Goal: Transaction & Acquisition: Purchase product/service

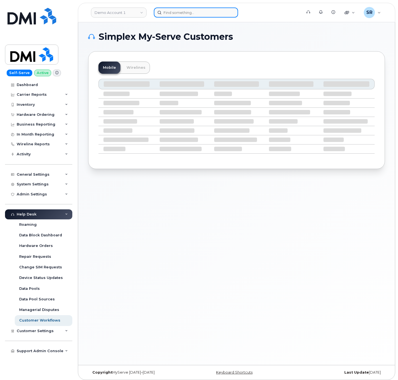
click at [197, 14] on input at bounding box center [196, 13] width 84 height 10
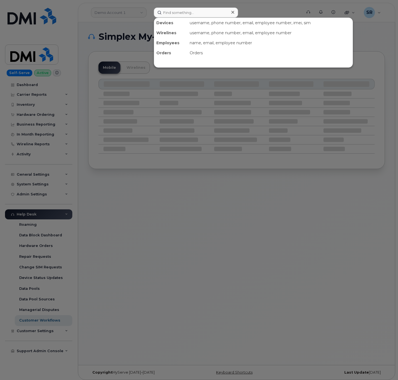
click at [87, 54] on div at bounding box center [199, 190] width 398 height 380
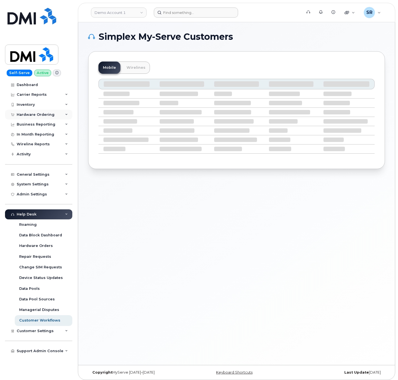
click at [36, 116] on div "Hardware Ordering" at bounding box center [36, 115] width 38 height 4
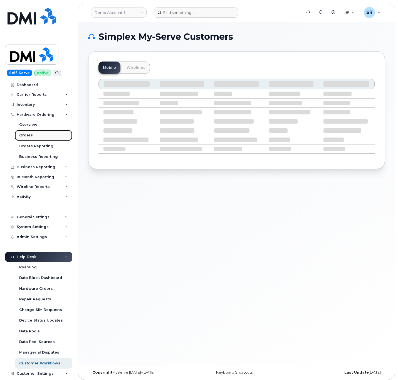
click at [35, 135] on link "Orders" at bounding box center [44, 135] width 58 height 11
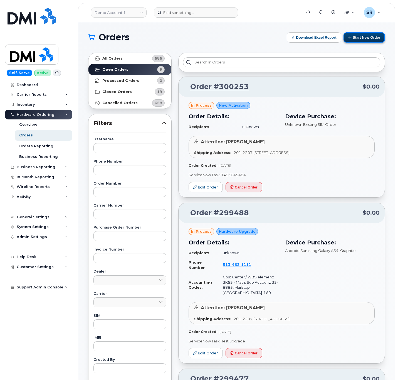
click at [365, 36] on button "Start New Order" at bounding box center [364, 37] width 41 height 10
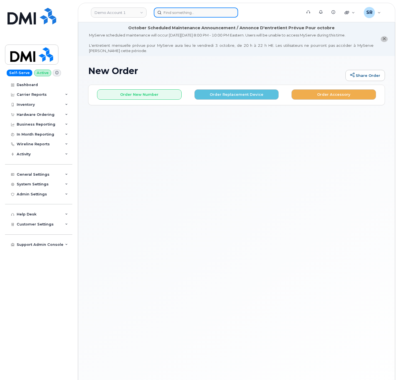
click at [205, 10] on input at bounding box center [196, 13] width 84 height 10
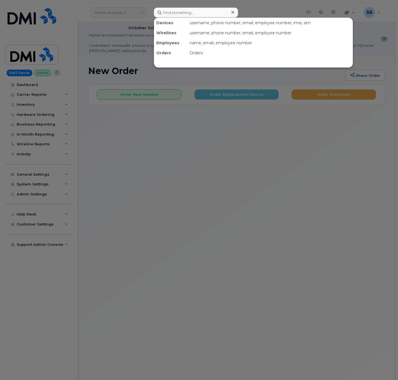
click at [104, 13] on div at bounding box center [199, 190] width 398 height 380
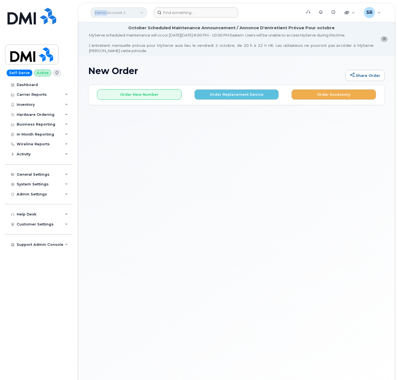
click at [104, 13] on link "Demo Account 1" at bounding box center [119, 13] width 56 height 10
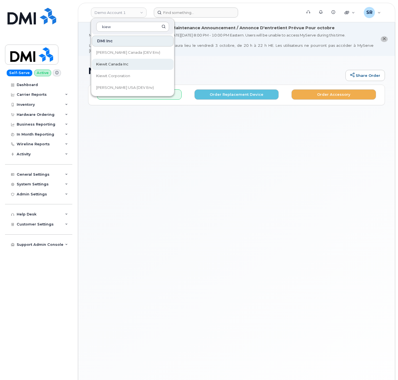
type input "kiew"
click at [133, 62] on link "Kiewit Canada Inc" at bounding box center [133, 64] width 82 height 11
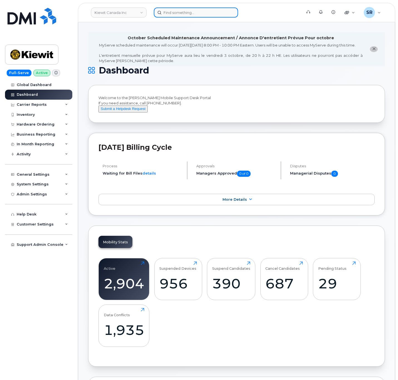
click at [194, 15] on input at bounding box center [196, 13] width 84 height 10
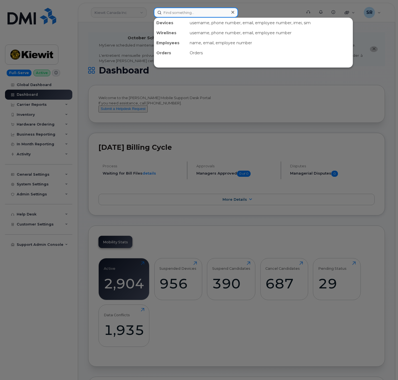
paste input "867138051026268"
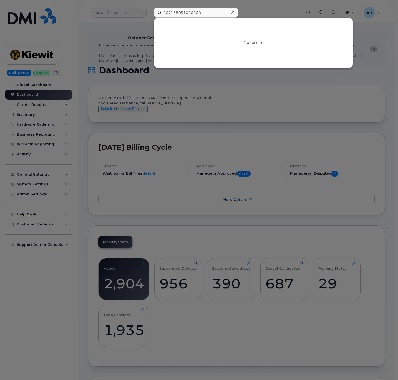
drag, startPoint x: 131, startPoint y: 17, endPoint x: 200, endPoint y: 10, distance: 69.4
click at [132, 16] on div at bounding box center [199, 190] width 398 height 380
click at [201, 10] on input "867138051026268" at bounding box center [196, 13] width 84 height 10
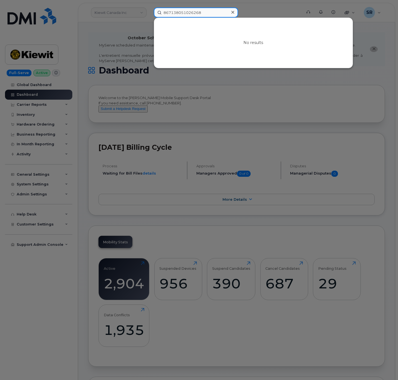
paste input "Richard Vogler"
type input "Richard Vogler"
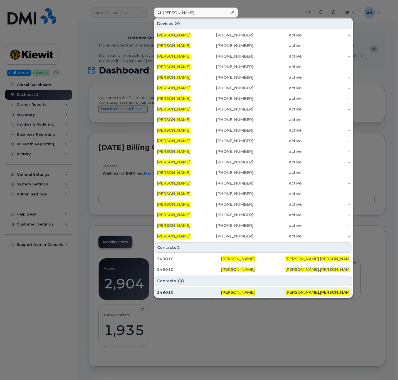
click at [198, 292] on div "349010" at bounding box center [189, 293] width 64 height 6
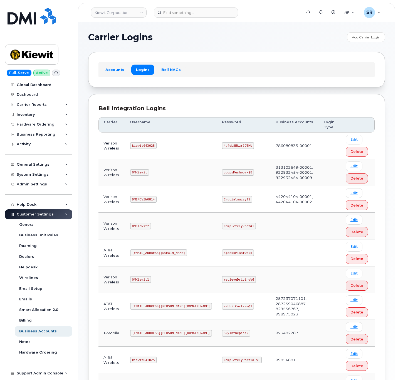
click at [141, 145] on code "kiewit043025" at bounding box center [143, 145] width 26 height 7
copy code "kiewit043025"
click at [222, 148] on code "4u4eL8Ekzr?DTHU" at bounding box center [238, 145] width 32 height 7
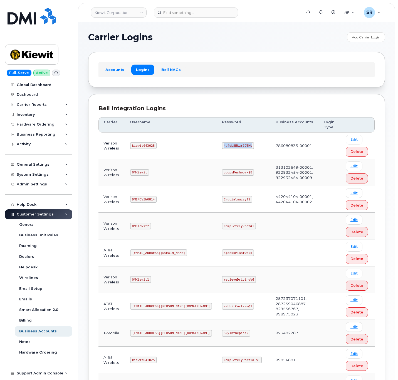
click at [222, 148] on code "4u4eL8Ekzr?DTHU" at bounding box center [238, 145] width 32 height 7
copy code "4u4eL8Ekzr?DTHU"
click at [191, 101] on div "Bell Integration Logins Carrier Username Password Business Accounts Login Type …" at bounding box center [236, 295] width 297 height 402
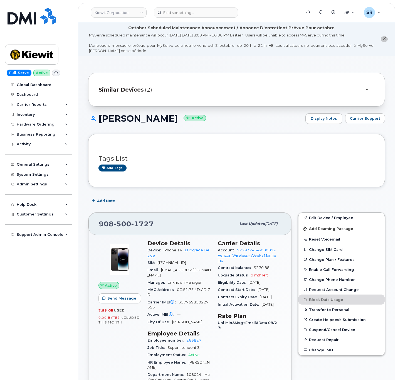
scroll to position [84, 0]
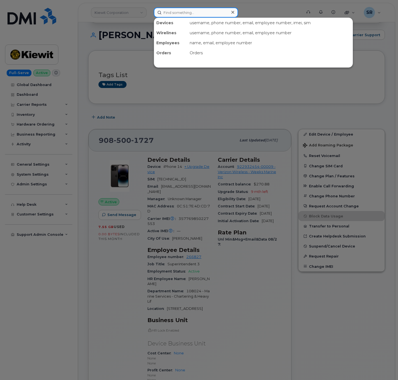
click at [180, 16] on input at bounding box center [196, 13] width 84 height 10
click at [23, 114] on div at bounding box center [199, 190] width 398 height 380
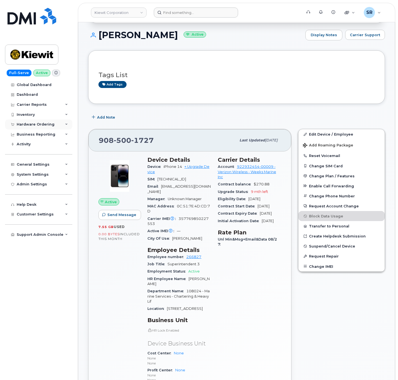
click at [29, 123] on div "Hardware Ordering" at bounding box center [36, 124] width 38 height 4
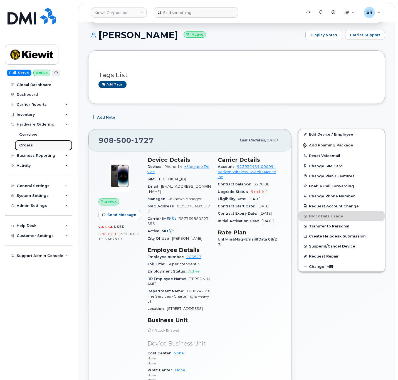
click at [28, 141] on link "Orders" at bounding box center [44, 145] width 58 height 11
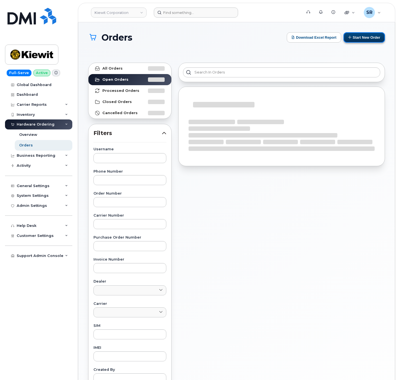
click at [359, 34] on button "Start New Order" at bounding box center [364, 37] width 41 height 10
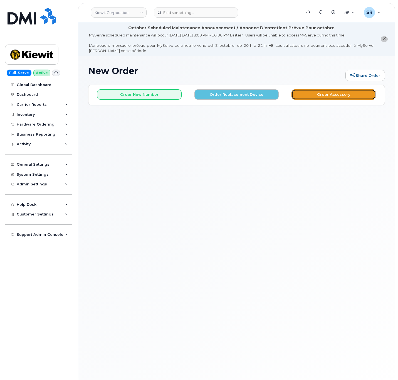
click at [345, 97] on button "Order Accessory" at bounding box center [334, 94] width 85 height 10
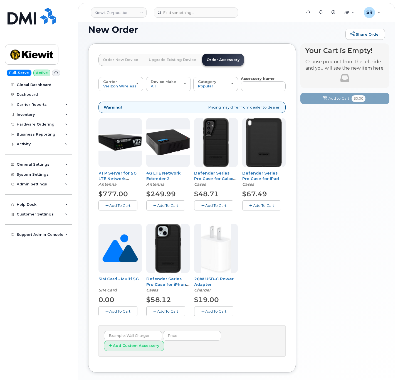
scroll to position [42, 0]
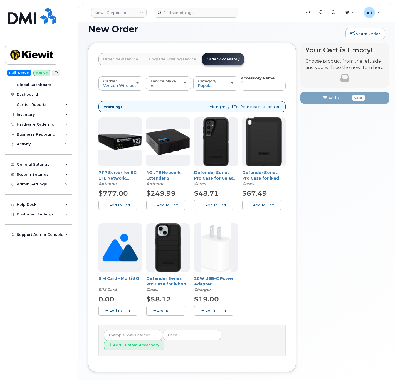
click at [114, 310] on span "Add To Cart" at bounding box center [119, 311] width 21 height 4
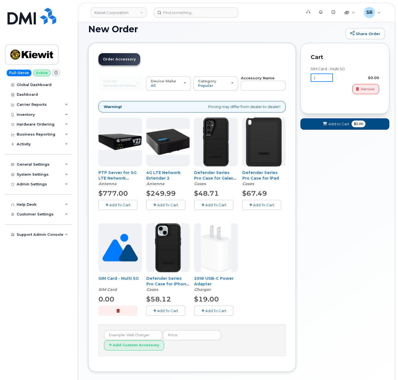
click at [324, 79] on input "1" at bounding box center [322, 78] width 22 height 8
type input "15"
click at [319, 213] on div "Your Cart is Empty! Choose product from the left side and you will see the new …" at bounding box center [345, 211] width 89 height 337
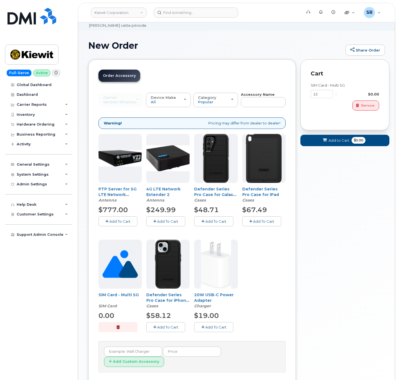
scroll to position [0, 0]
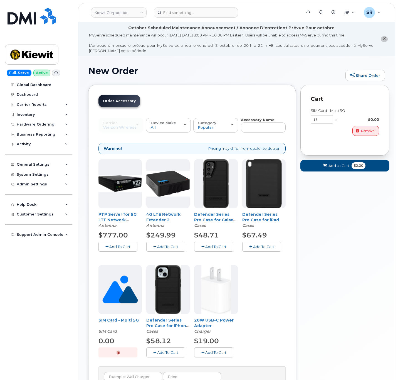
click at [305, 216] on div "Your Cart is Empty! Choose product from the left side and you will see the new …" at bounding box center [345, 253] width 89 height 337
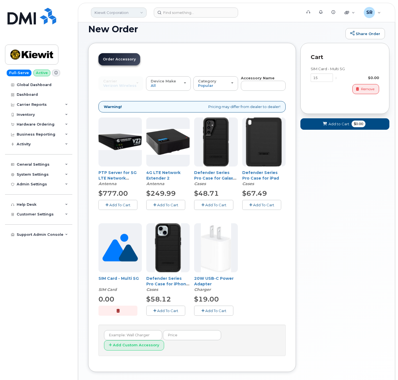
click at [130, 17] on link "Kiewit Corporation" at bounding box center [119, 13] width 56 height 10
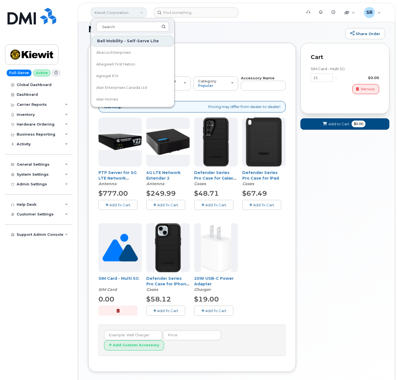
click at [131, 13] on link "Kiewit Corporation" at bounding box center [119, 13] width 56 height 10
click at [34, 119] on div "Inventory" at bounding box center [38, 115] width 67 height 10
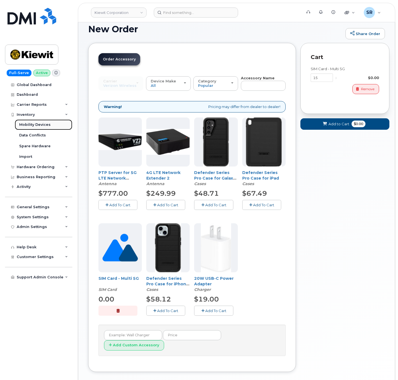
click at [34, 123] on div "Mobility Devices" at bounding box center [34, 124] width 31 height 5
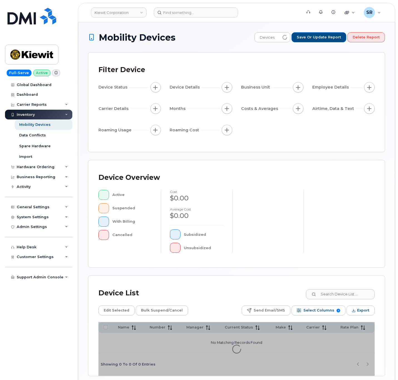
click at [35, 114] on div "Inventory" at bounding box center [38, 115] width 67 height 10
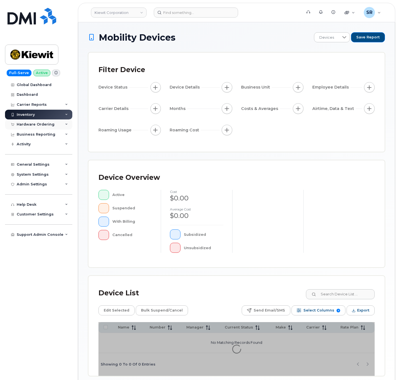
click at [38, 123] on div "Hardware Ordering" at bounding box center [36, 124] width 38 height 4
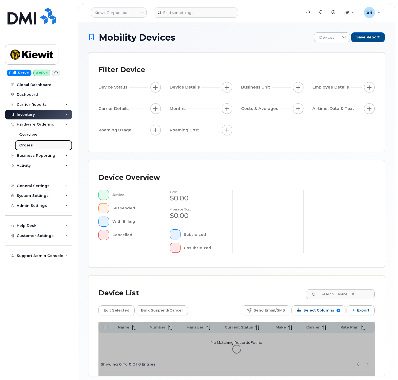
click at [43, 142] on link "Orders" at bounding box center [44, 145] width 58 height 11
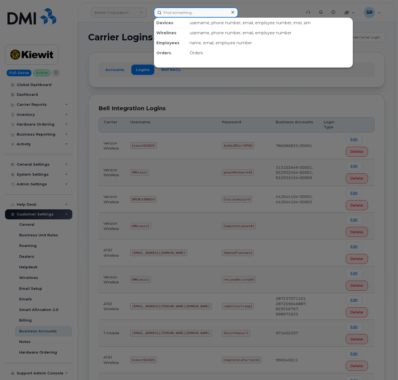
click at [175, 13] on input at bounding box center [196, 13] width 84 height 10
paste input "[PERSON_NAME]"
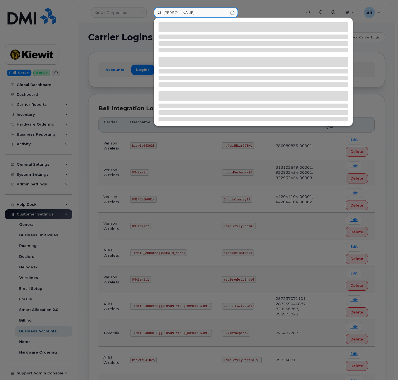
type input "[PERSON_NAME]"
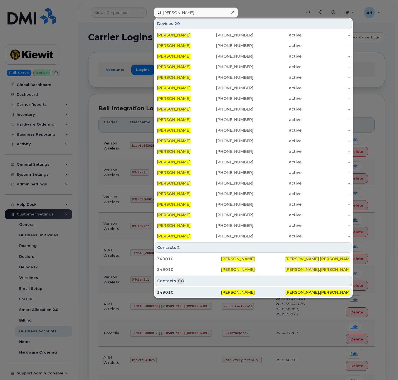
click at [188, 292] on div "349010" at bounding box center [189, 293] width 64 height 6
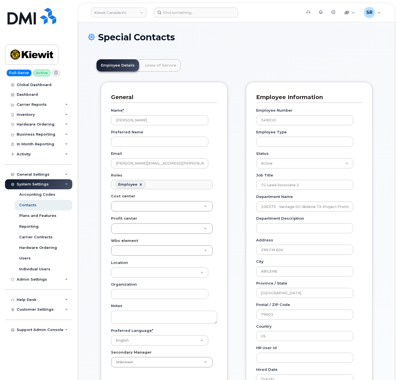
scroll to position [17, 0]
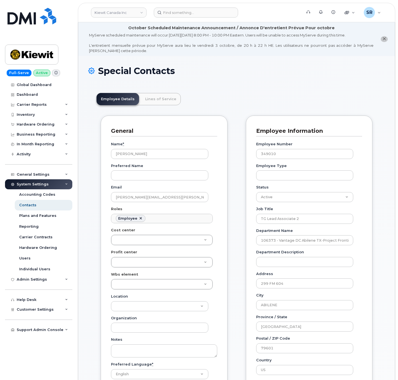
click at [246, 69] on h1 "Special Contacts" at bounding box center [236, 71] width 297 height 10
click at [53, 125] on div "Hardware Ordering" at bounding box center [38, 124] width 67 height 10
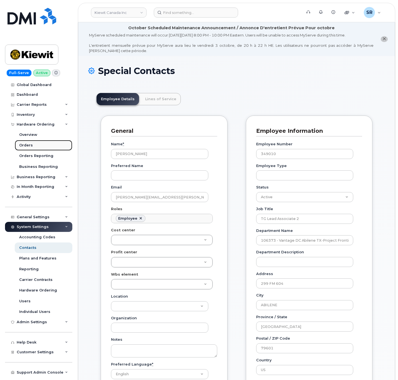
click at [34, 144] on link "Orders" at bounding box center [44, 145] width 58 height 11
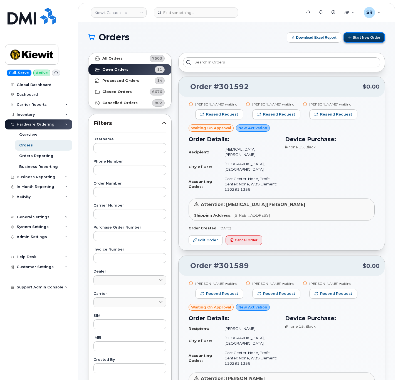
click at [354, 40] on button "Start New Order" at bounding box center [364, 37] width 41 height 10
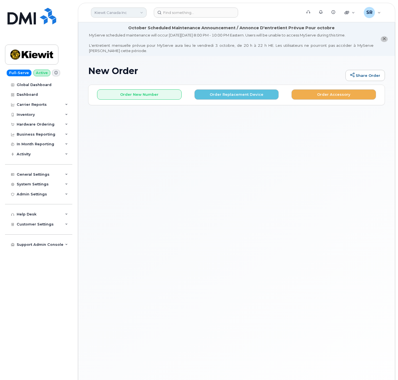
click at [135, 10] on link "Kiewit Canada Inc" at bounding box center [119, 13] width 56 height 10
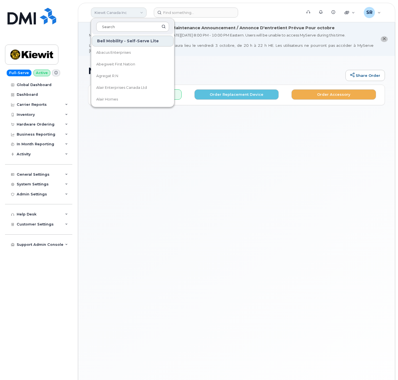
click at [135, 13] on link "Kiewit Canada Inc" at bounding box center [119, 13] width 56 height 10
click at [254, 199] on div "New Order Share Order × Share This Order If you want to allow others to create …" at bounding box center [236, 227] width 317 height 343
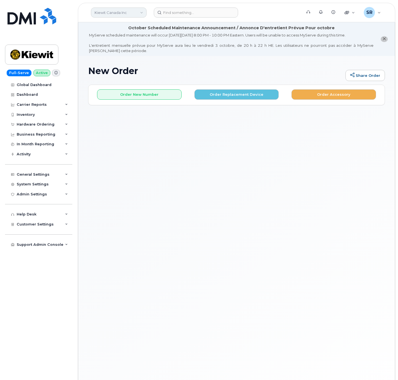
click at [130, 14] on link "Kiewit Canada Inc" at bounding box center [119, 13] width 56 height 10
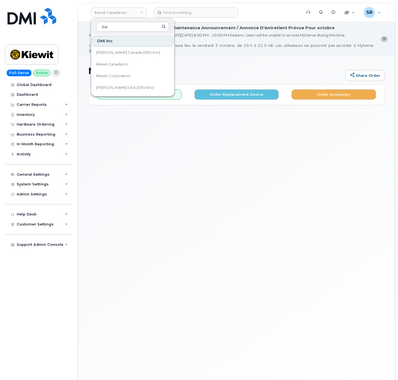
type input "kie"
click at [136, 73] on link "Kiewit Corporation" at bounding box center [133, 75] width 82 height 11
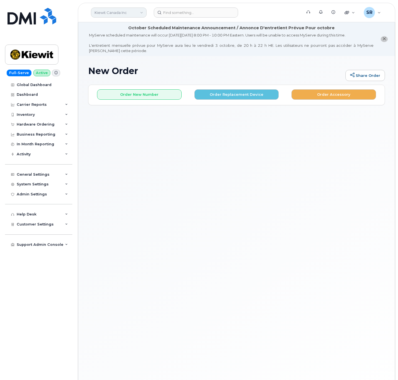
click at [127, 9] on link "Kiewit Canada Inc" at bounding box center [119, 13] width 56 height 10
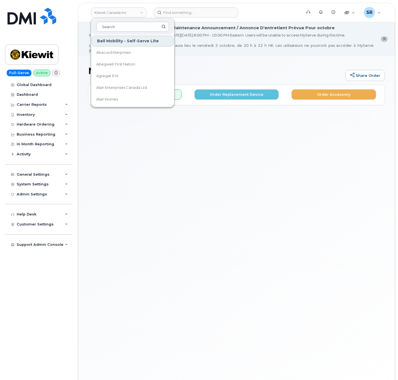
click at [154, 128] on div "New Order Share Order × Share This Order If you want to allow others to create …" at bounding box center [236, 227] width 317 height 343
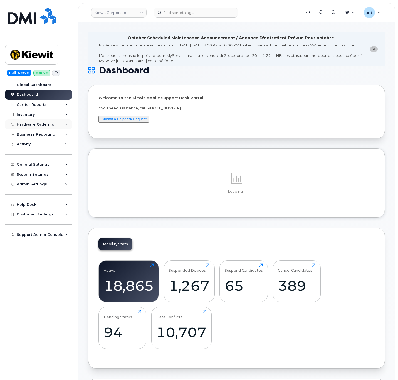
click at [35, 125] on div "Hardware Ordering" at bounding box center [36, 124] width 38 height 4
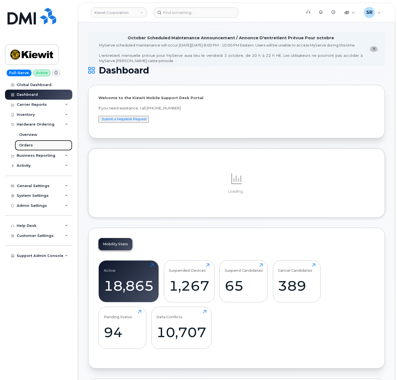
click at [33, 145] on link "Orders" at bounding box center [44, 145] width 58 height 11
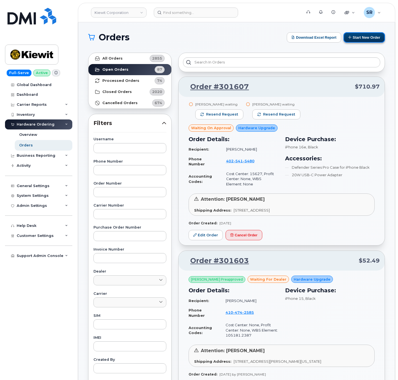
click at [360, 38] on button "Start New Order" at bounding box center [364, 37] width 41 height 10
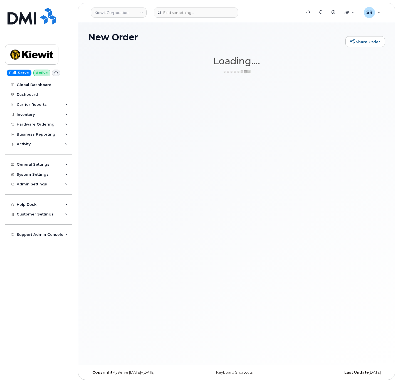
click at [267, 37] on div "New Order Share Order" at bounding box center [236, 41] width 297 height 19
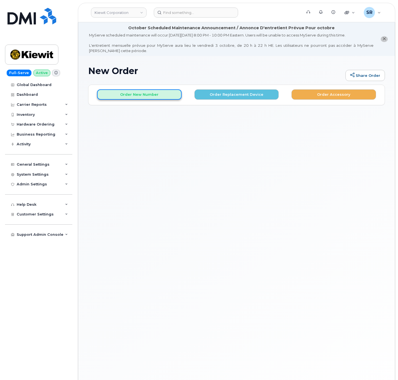
click at [151, 96] on button "Order New Number" at bounding box center [139, 94] width 85 height 10
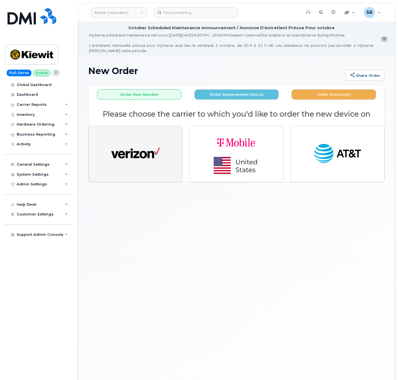
click at [154, 168] on button "button" at bounding box center [136, 154] width 94 height 56
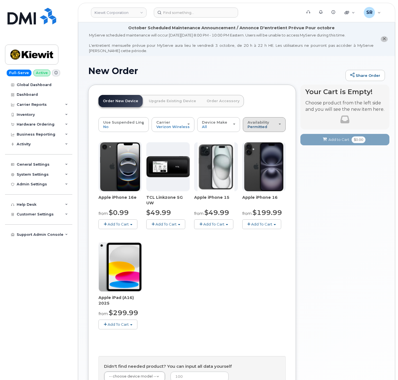
click at [261, 125] on span "Permitted" at bounding box center [258, 126] width 20 height 4
click at [259, 148] on div "All" at bounding box center [270, 146] width 53 height 7
click at [251, 121] on span "Availability" at bounding box center [259, 122] width 22 height 4
click at [251, 148] on label "All" at bounding box center [250, 146] width 12 height 7
click at [0, 0] on input "All" at bounding box center [0, 0] width 0 height 0
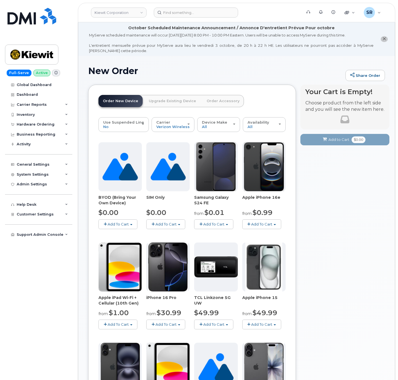
drag, startPoint x: 145, startPoint y: 198, endPoint x: 167, endPoint y: 201, distance: 22.1
click at [167, 201] on div "BYOD (Bring Your Own Device) $0.00 Add To Cart $0.00 - Activation SIM Only $0.0…" at bounding box center [192, 340] width 187 height 397
click at [170, 201] on span "SIM Only" at bounding box center [167, 200] width 43 height 11
drag, startPoint x: 145, startPoint y: 197, endPoint x: 167, endPoint y: 205, distance: 23.7
click at [167, 205] on div "BYOD (Bring Your Own Device) $0.00 Add To Cart $0.00 - Activation SIM Only $0.0…" at bounding box center [192, 340] width 187 height 397
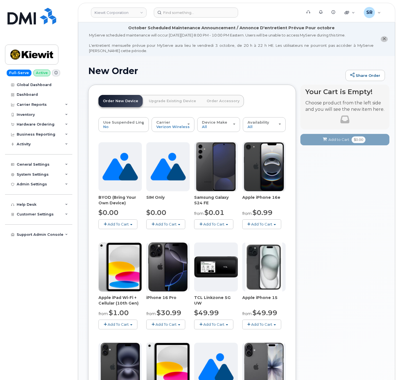
click at [163, 203] on span "SIM Only" at bounding box center [167, 200] width 43 height 11
click at [167, 202] on span "SIM Only" at bounding box center [167, 200] width 43 height 11
click at [123, 224] on span "Add To Cart" at bounding box center [118, 224] width 21 height 4
click at [120, 235] on link "$0.00 - Activation" at bounding box center [126, 234] width 53 height 7
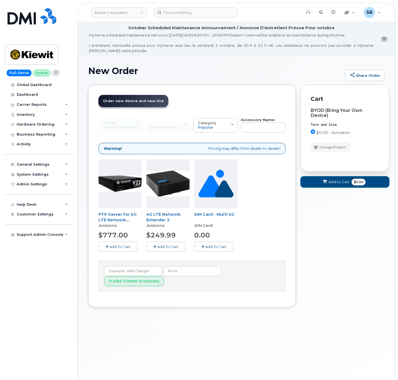
click at [338, 181] on span "Add to Cart" at bounding box center [339, 181] width 21 height 5
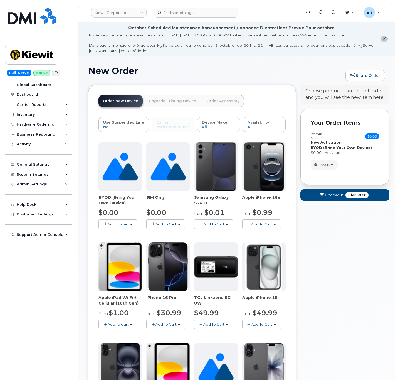
click at [123, 223] on span "Add To Cart" at bounding box center [118, 224] width 21 height 4
click at [121, 237] on link "$0.00 - Activation" at bounding box center [126, 234] width 53 height 7
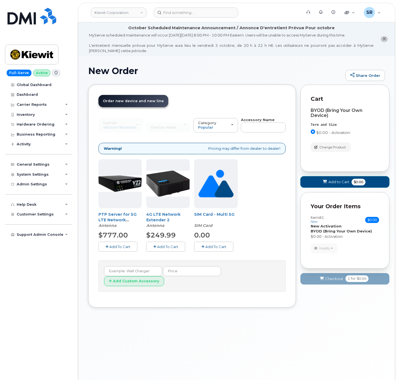
click at [338, 183] on span "Add to Cart" at bounding box center [339, 181] width 21 height 5
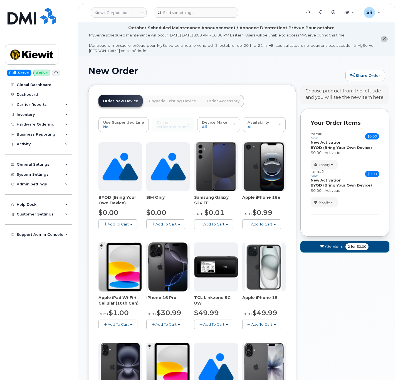
click at [332, 248] on span "Checkout" at bounding box center [335, 246] width 18 height 5
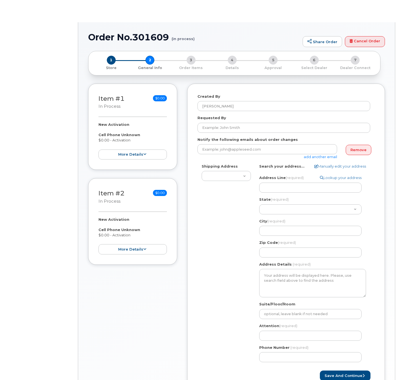
select select
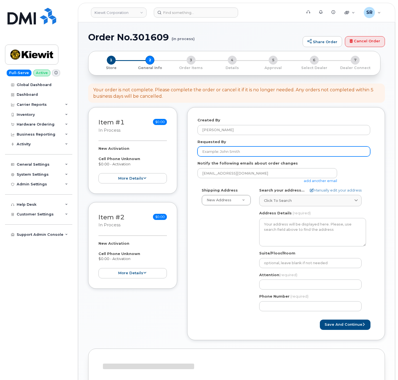
drag, startPoint x: 270, startPoint y: 155, endPoint x: 288, endPoint y: 144, distance: 22.0
click at [270, 155] on input "Requested By" at bounding box center [284, 151] width 173 height 10
click at [288, 149] on input "Requested By" at bounding box center [284, 151] width 173 height 10
paste input "Richard Vogler"
type input "Richard Vogler"
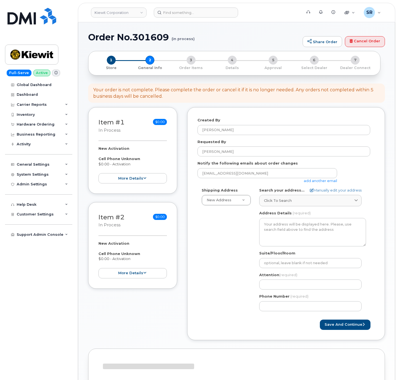
click at [283, 140] on div "Requested By Richard Vogler" at bounding box center [286, 148] width 177 height 18
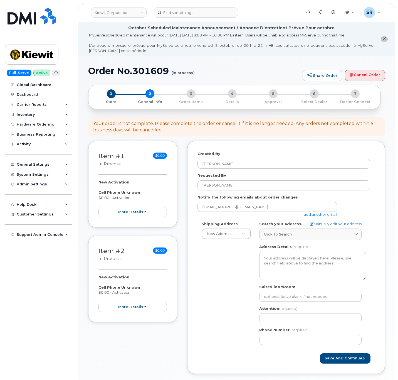
click at [314, 214] on link "add another email" at bounding box center [320, 214] width 33 height 4
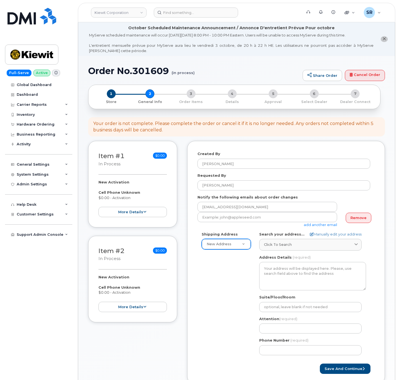
scroll to position [42, 0]
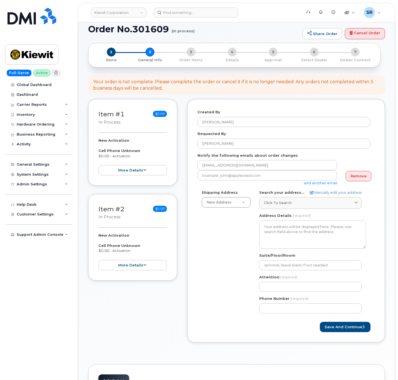
click at [327, 108] on div "Created By Sebastian Reissig Requested By Richard Vogler Notify the following e…" at bounding box center [286, 220] width 198 height 243
drag, startPoint x: 170, startPoint y: 29, endPoint x: 117, endPoint y: 29, distance: 52.6
click at [117, 29] on h1 "Order No.301609 (in process)" at bounding box center [194, 29] width 212 height 10
copy h1 "No.301609"
click at [236, 175] on input "email" at bounding box center [268, 175] width 140 height 10
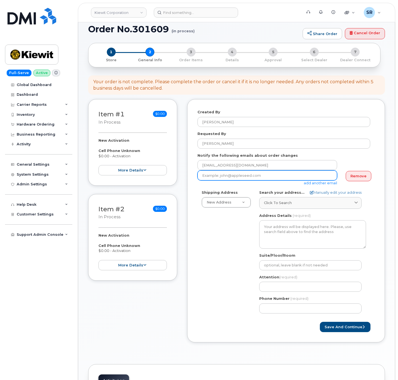
paste input "RICHARD.VOGLER@KIEWIT.COM"
type input "RICHARD.VOGLER@KIEWIT.COM"
click at [229, 250] on div "Shipping Address New Address New Address 2306 foreman rd 6747 Old Us highway 27…" at bounding box center [284, 254] width 173 height 128
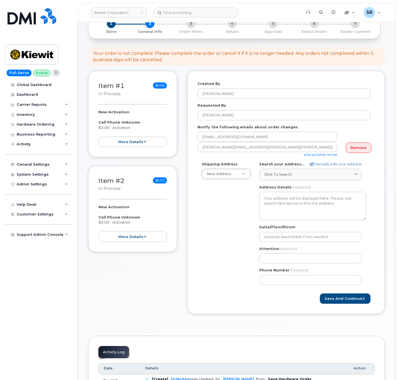
scroll to position [84, 0]
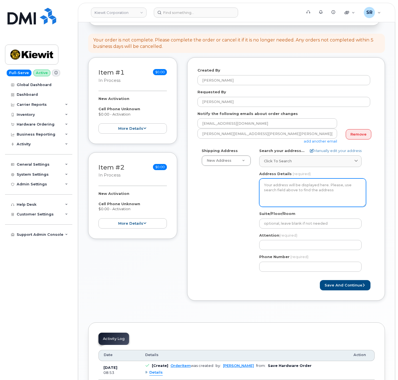
click at [314, 192] on textarea "Address Details" at bounding box center [313, 192] width 107 height 28
click at [330, 197] on textarea "Address Details" at bounding box center [313, 192] width 107 height 28
click at [321, 150] on link "Manually edit your address" at bounding box center [336, 150] width 52 height 5
select select
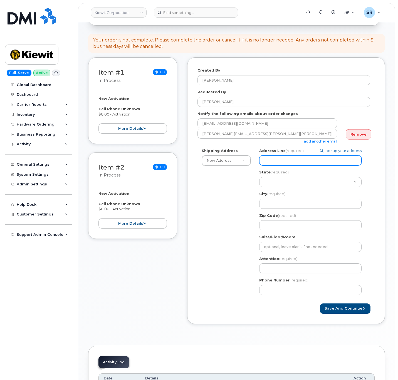
click at [299, 163] on input "Address Line (required)" at bounding box center [311, 160] width 102 height 10
click at [277, 162] on input "Address Line (required)" at bounding box center [311, 160] width 102 height 10
paste input "118 Caddo Dr"
select select
type input "118 Caddo Dr"
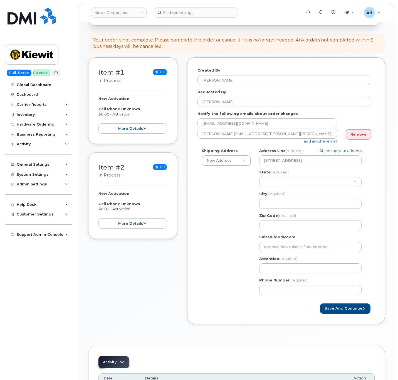
click at [245, 194] on div "Shipping Address New Address New Address 2306 foreman rd 6747 Old Us highway 27…" at bounding box center [284, 223] width 173 height 151
click at [284, 181] on select "Alabama Alaska American Samoa Arizona Arkansas California Colorado Connecticut …" at bounding box center [311, 182] width 102 height 10
select select "TX"
click at [260, 177] on select "Alabama Alaska American Samoa Arizona Arkansas California Colorado Connecticut …" at bounding box center [311, 182] width 102 height 10
drag, startPoint x: 283, startPoint y: 204, endPoint x: 380, endPoint y: 214, distance: 96.6
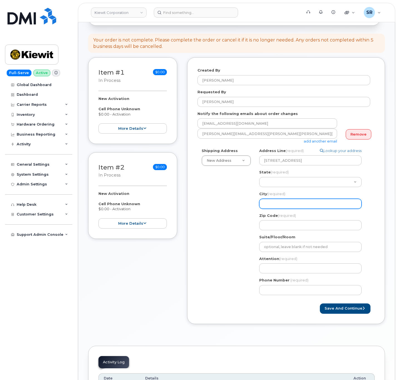
click at [283, 204] on input "City (required)" at bounding box center [311, 204] width 102 height 10
click at [287, 202] on input "City (required)" at bounding box center [311, 204] width 102 height 10
paste input "Abilene"
select select
type input "Abilene"
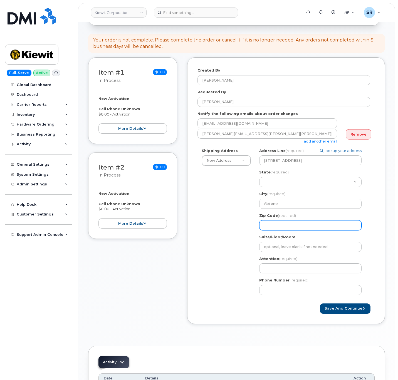
click at [278, 229] on input "Zip Code (required)" at bounding box center [311, 225] width 102 height 10
select select
type input "7"
select select
type input "79"
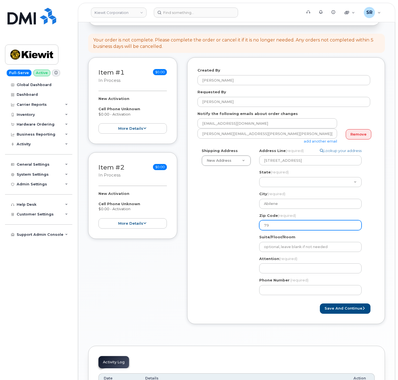
select select
type input "796"
select select
type input "7960"
select select
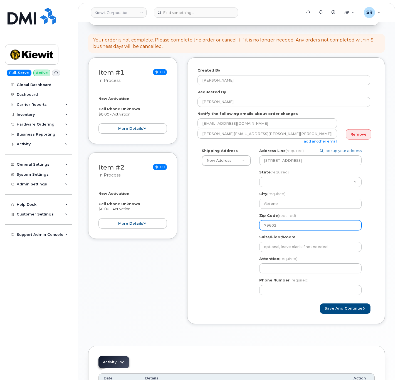
type input "79602"
click at [215, 256] on div "Shipping Address New Address New Address 2306 foreman rd 6747 Old Us highway 27…" at bounding box center [284, 223] width 173 height 151
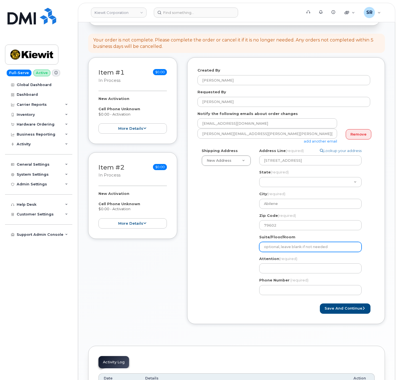
click at [282, 246] on input "Suite/Floor/Room" at bounding box center [311, 247] width 102 height 10
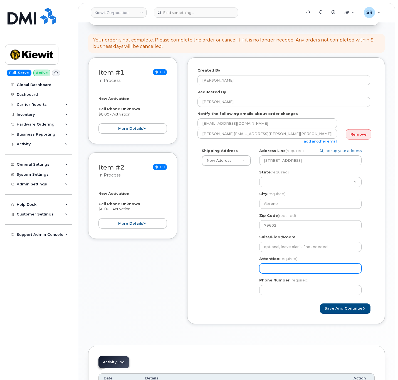
click at [294, 272] on input "Attention (required)" at bounding box center [311, 268] width 102 height 10
click at [299, 273] on input "Attention (required)" at bounding box center [311, 268] width 102 height 10
paste input "[PERSON_NAME]"
select select
type input "[PERSON_NAME]"
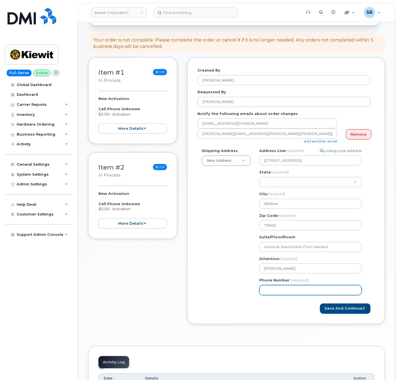
click at [300, 289] on input "Phone Number" at bounding box center [311, 290] width 102 height 10
paste input "3613850302"
select select
type input "3613850302"
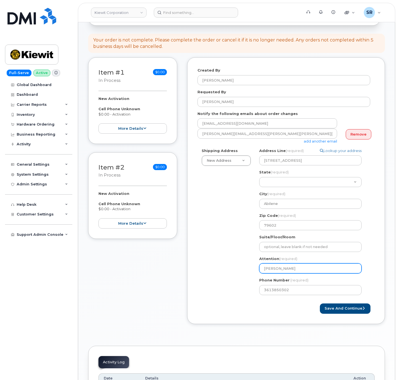
click at [265, 269] on input "[PERSON_NAME]" at bounding box center [311, 268] width 102 height 10
click at [241, 271] on div "Shipping Address New Address New Address 2306 foreman rd 6747 Old Us highway 27…" at bounding box center [284, 223] width 173 height 151
click at [343, 307] on button "Save and Continue" at bounding box center [345, 309] width 51 height 10
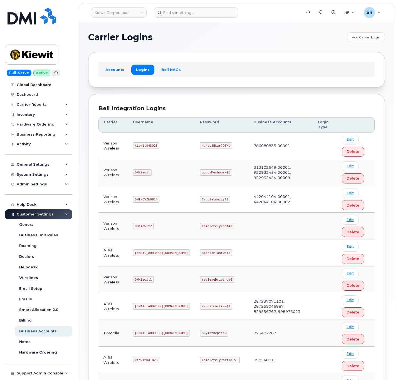
scroll to position [42, 0]
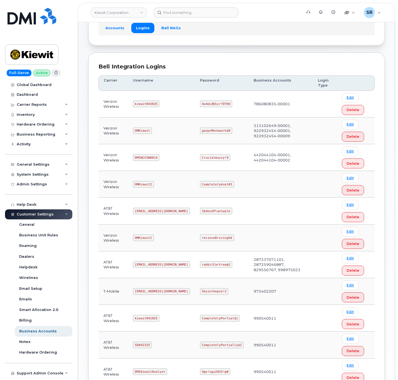
click at [145, 133] on code "OMKiewit" at bounding box center [142, 131] width 19 height 7
copy code "OMKiewit"
click at [225, 131] on code "goopsMeshwork$8" at bounding box center [216, 131] width 32 height 7
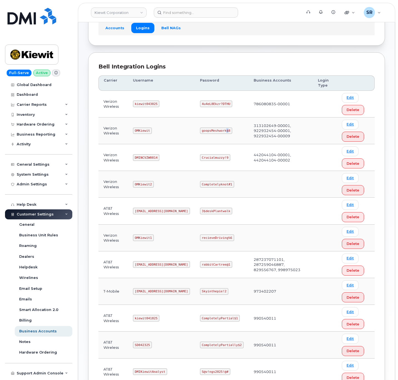
click at [225, 131] on code "goopsMeshwork$8" at bounding box center [216, 131] width 32 height 7
copy code "goopsMeshwork$8"
click at [256, 220] on td at bounding box center [281, 211] width 64 height 27
click at [151, 159] on code "DMINCVZW0814" at bounding box center [146, 157] width 26 height 7
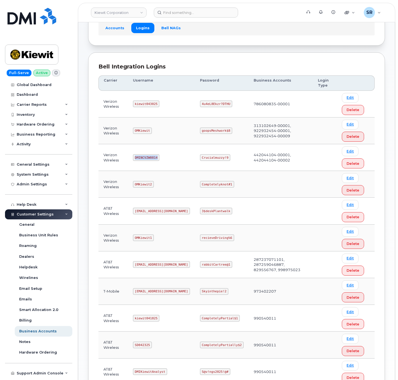
click at [151, 159] on code "DMINCVZW0814" at bounding box center [146, 157] width 26 height 7
copy code "DMINCVZW0814"
click at [149, 160] on code "DMINCVZW0814" at bounding box center [146, 157] width 26 height 7
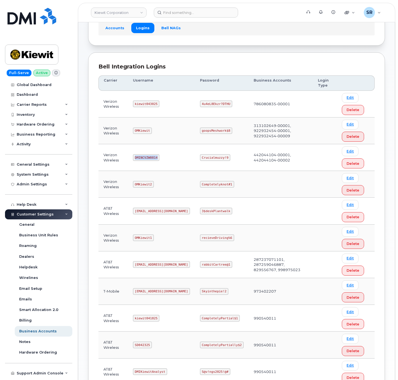
click at [149, 160] on code "DMINCVZW0814" at bounding box center [146, 157] width 26 height 7
click at [207, 161] on code "Crucialmuzzy!9" at bounding box center [215, 157] width 30 height 7
copy code "Crucialmuzzy!9"
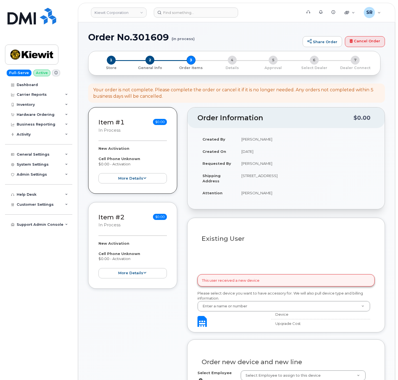
select select
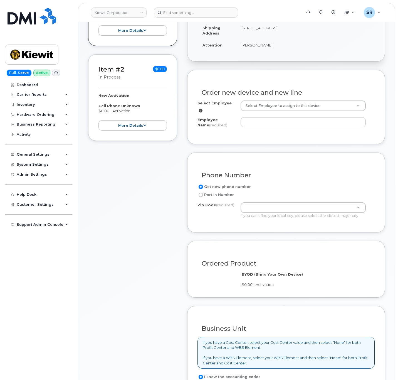
scroll to position [167, 0]
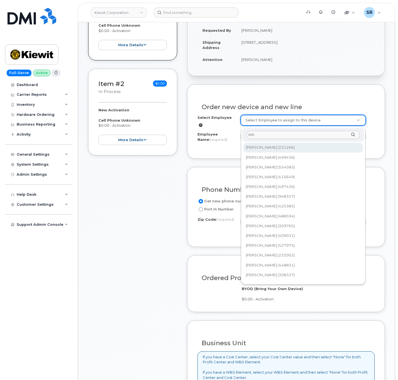
click at [285, 135] on input "rich" at bounding box center [303, 135] width 113 height 8
paste input "Richard Vogler"
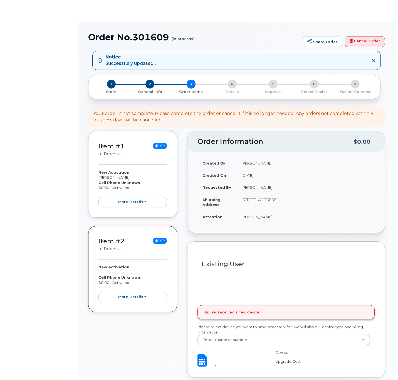
select select
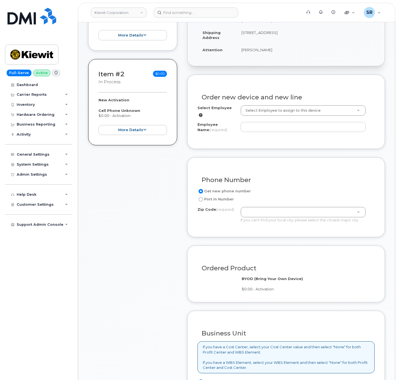
scroll to position [75, 0]
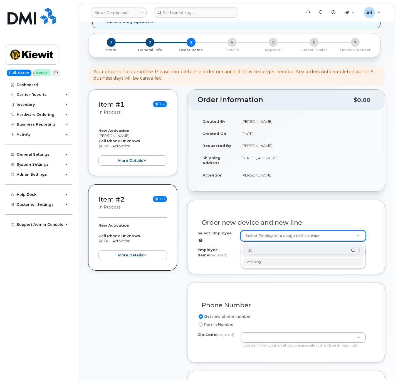
type input "1"
type input "RIchard Vogler"
type input "2150573"
type input "[PERSON_NAME]"
type input "299 FM 604"
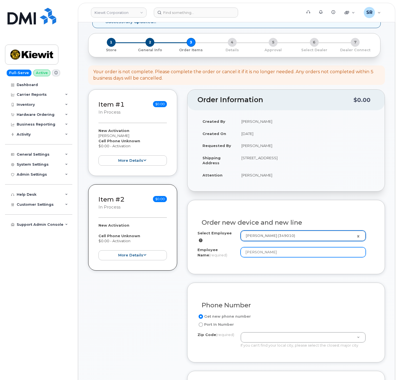
click at [279, 251] on input "[PERSON_NAME]" at bounding box center [303, 252] width 125 height 10
type input "[PERSON_NAME]"
drag, startPoint x: 248, startPoint y: 291, endPoint x: 256, endPoint y: 295, distance: 8.2
click at [249, 291] on div "Phone Number Get new phone number Port In Number Zip Code (required) Zip Code (…" at bounding box center [286, 323] width 198 height 80
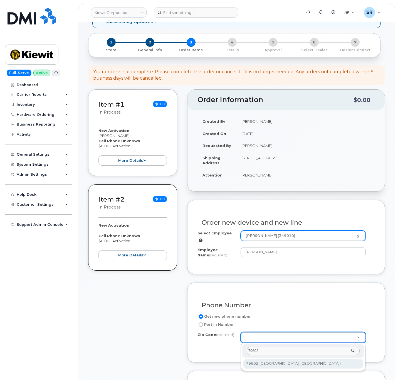
type input "79602"
type input "79602 ([GEOGRAPHIC_DATA], [GEOGRAPHIC_DATA])"
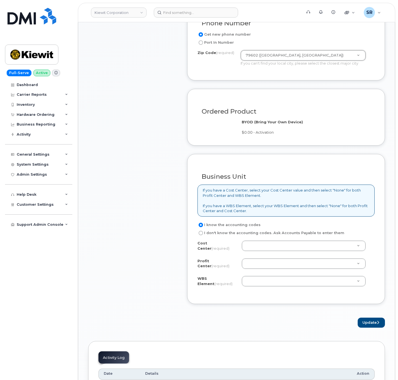
scroll to position [368, 0]
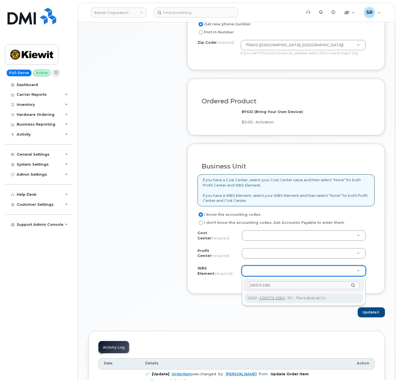
type input "106373.1081"
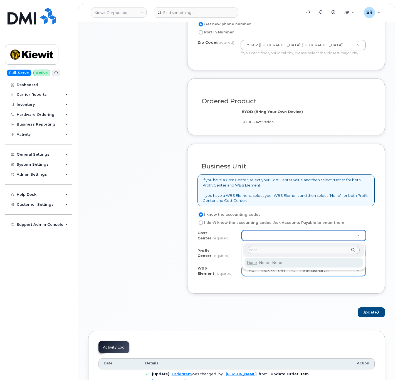
type input "none"
type input "None"
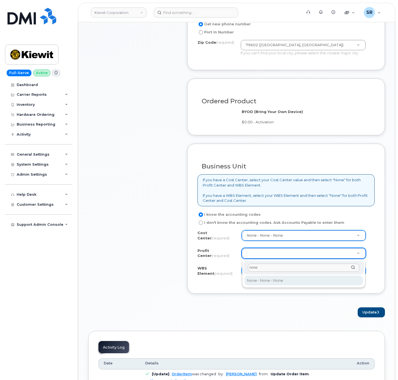
type input "none"
select select "None"
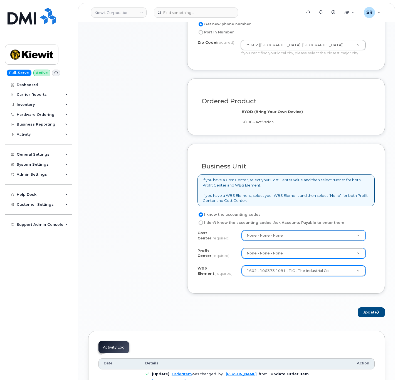
click at [286, 295] on form "Existing User Additional cost to upgrading the device Selected device is Eligib…" at bounding box center [286, 113] width 198 height 410
click at [371, 312] on button "Update" at bounding box center [371, 312] width 27 height 10
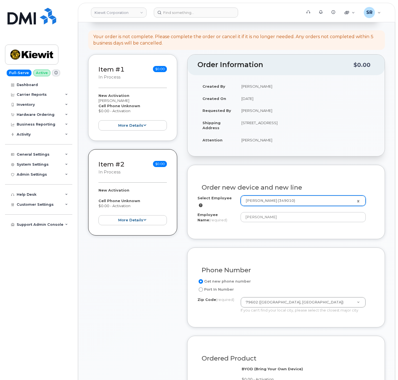
scroll to position [34, 0]
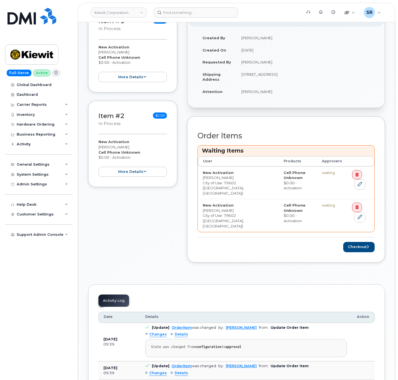
scroll to position [75, 0]
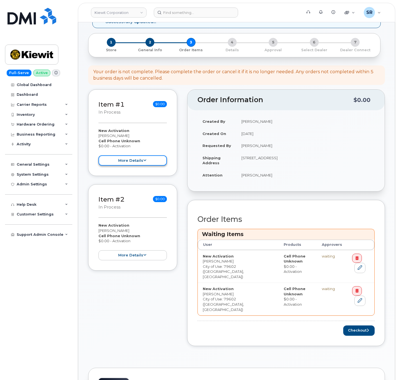
click at [137, 160] on button "more details" at bounding box center [133, 160] width 69 height 10
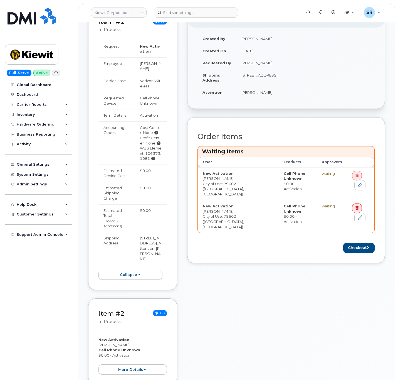
scroll to position [159, 0]
click at [142, 287] on div "Item #1 in process $0.00 New Activation [PERSON_NAME] Cell Phone Unknown $0.00 …" at bounding box center [132, 147] width 89 height 283
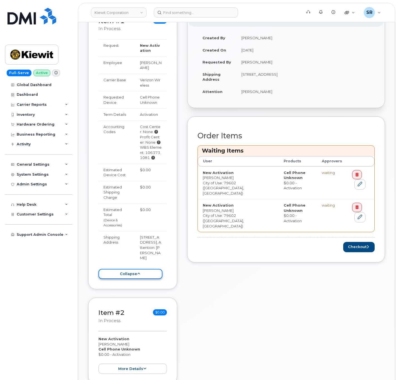
click at [144, 279] on button "collapse" at bounding box center [131, 274] width 64 height 10
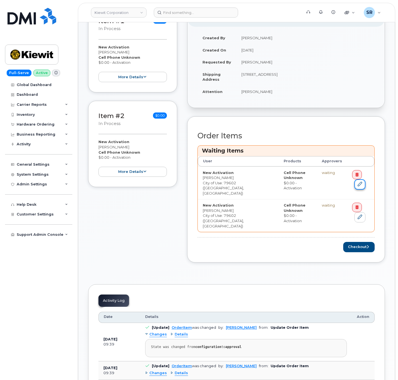
click at [355, 187] on link at bounding box center [360, 184] width 11 height 10
click at [358, 187] on link at bounding box center [360, 184] width 11 height 10
click at [358, 186] on icon at bounding box center [360, 184] width 4 height 4
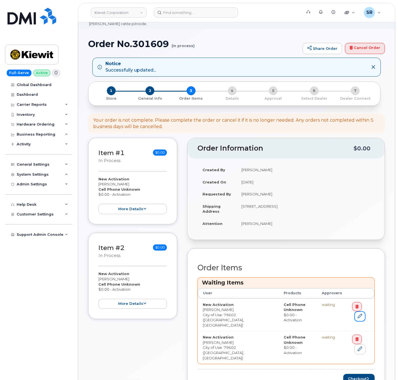
scroll to position [84, 0]
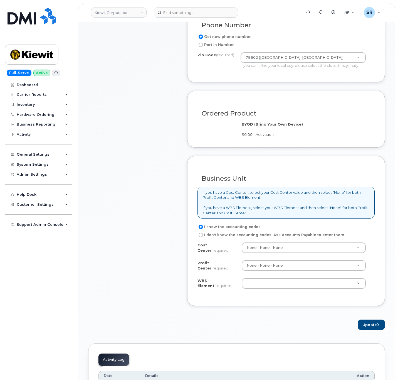
scroll to position [334, 0]
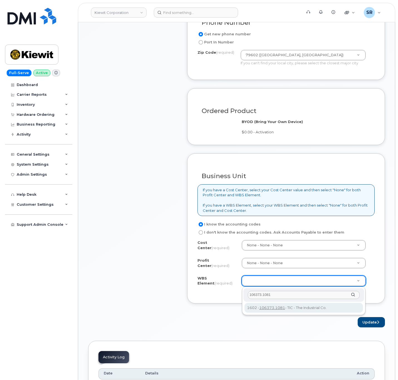
type input "106373.1081"
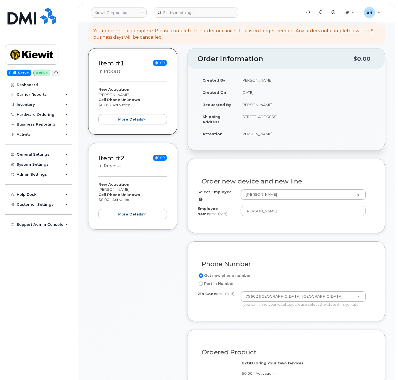
scroll to position [42, 0]
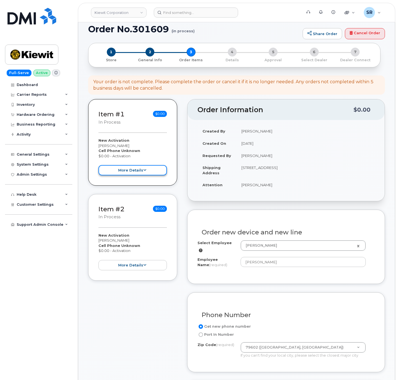
click at [146, 173] on button "more details" at bounding box center [133, 170] width 69 height 10
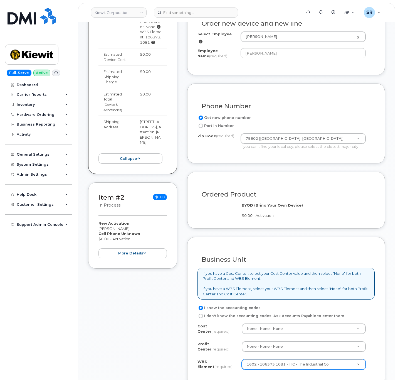
scroll to position [418, 0]
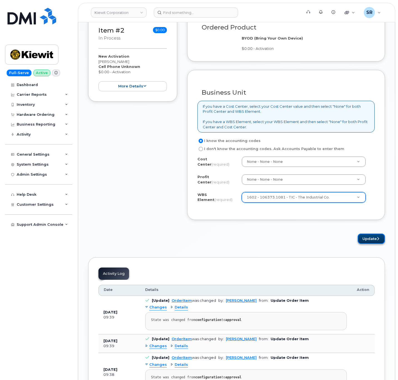
click at [372, 242] on button "Update" at bounding box center [371, 239] width 27 height 10
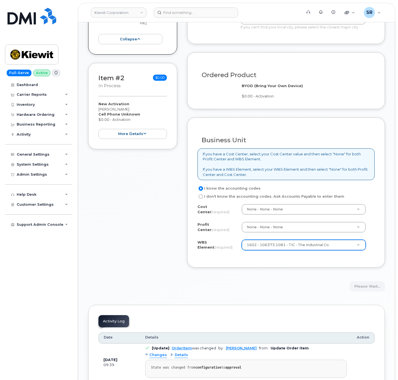
scroll to position [501, 0]
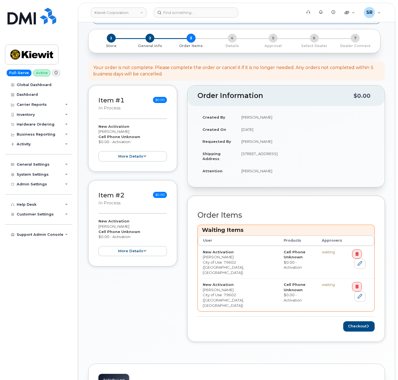
scroll to position [167, 0]
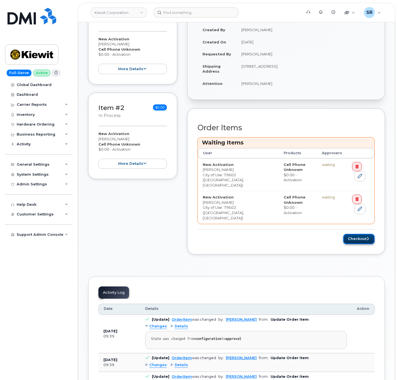
click at [358, 234] on button "Checkout" at bounding box center [359, 239] width 31 height 10
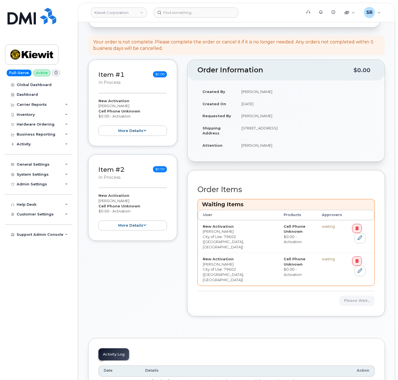
scroll to position [84, 0]
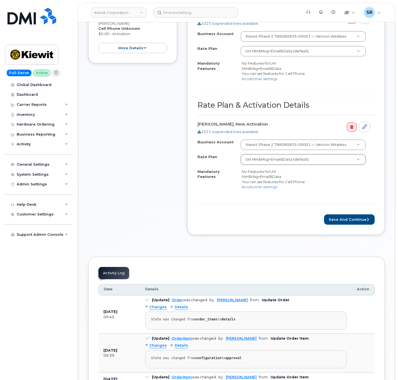
scroll to position [251, 0]
click at [354, 221] on button "Save and Continue" at bounding box center [349, 219] width 51 height 10
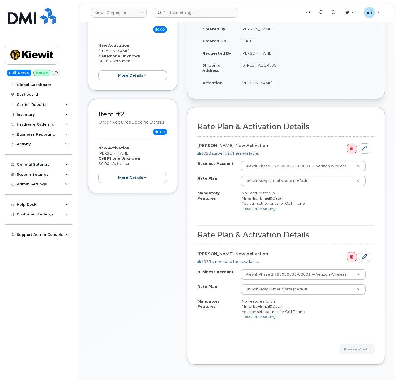
scroll to position [125, 0]
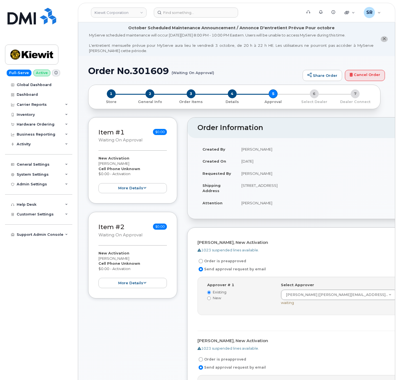
click at [205, 263] on label "Order is preapproved" at bounding box center [222, 261] width 49 height 7
click at [203, 263] on input "Order is preapproved" at bounding box center [201, 261] width 4 height 4
radio input "true"
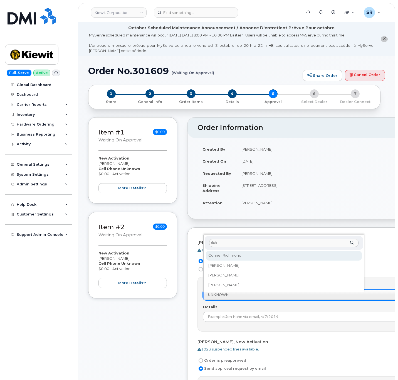
type input "rich"
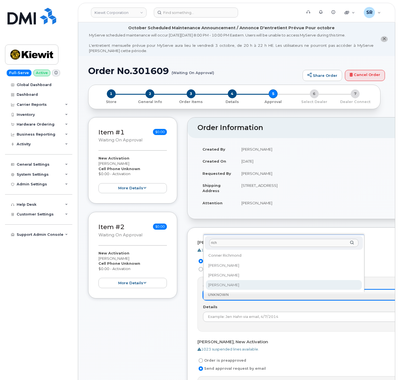
select select "2150573"
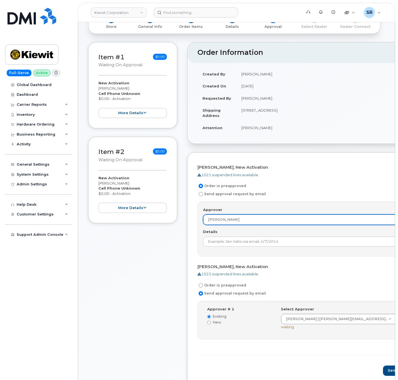
scroll to position [84, 0]
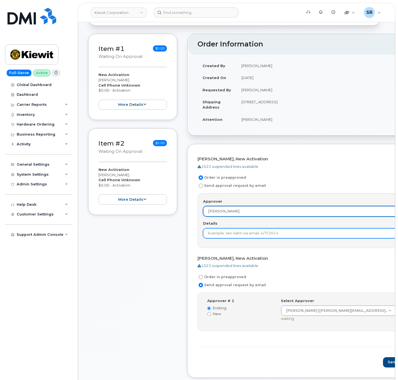
click at [278, 236] on input "Details" at bounding box center [311, 233] width 216 height 10
click at [296, 238] on input "Pre Approved, Ordered by Richard" at bounding box center [311, 233] width 216 height 10
paste input "IMEI:867138051004570 ICCID: 89148000011144748231"
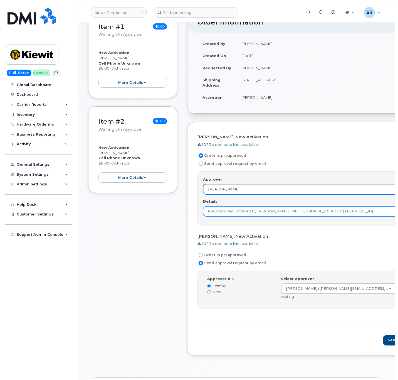
scroll to position [125, 0]
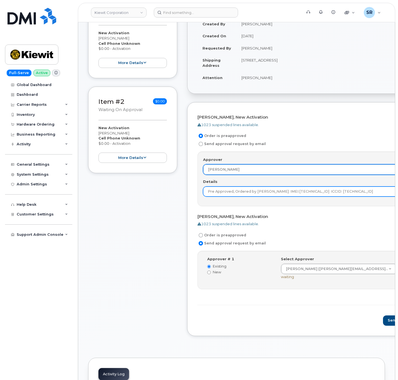
type input "Pre Approved, Ordered by Richard: IMEI:867138051004570 ICCID: 89148000011144748…"
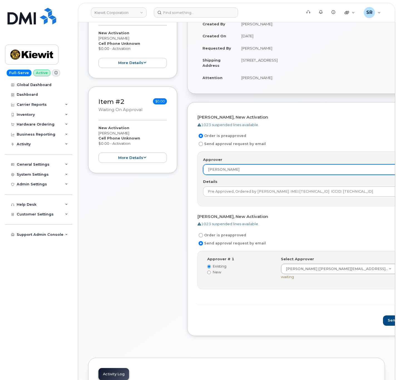
click at [214, 238] on label "Order is preapproved" at bounding box center [222, 235] width 49 height 7
click at [203, 238] on input "Order is preapproved" at bounding box center [201, 235] width 4 height 4
radio input "true"
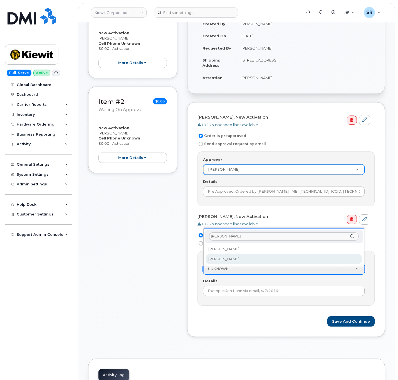
type input "richard"
select select "2150573"
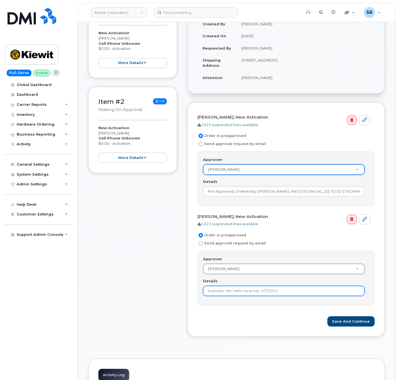
click at [252, 293] on input "Details" at bounding box center [284, 291] width 162 height 10
click at [292, 291] on input "Pre Approved, Ordered by Richard:" at bounding box center [284, 291] width 162 height 10
paste input "IMEI: 867138051026268 ICCID: 89148000011144748553"
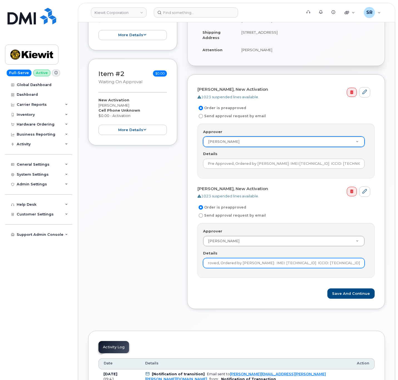
scroll to position [167, 0]
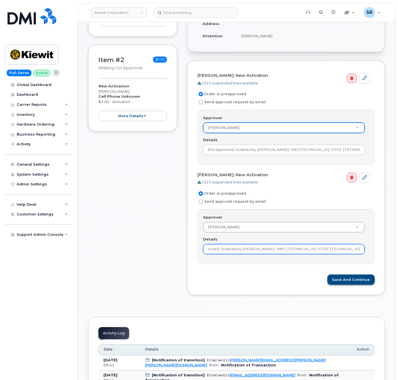
type input "Pre Approved, Ordered by Richard: IMEI: 867138051026268 ICCID: 8914800001114474…"
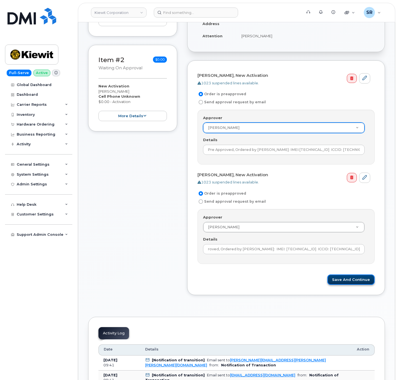
scroll to position [0, 0]
click at [358, 282] on button "Save and Continue" at bounding box center [351, 280] width 47 height 10
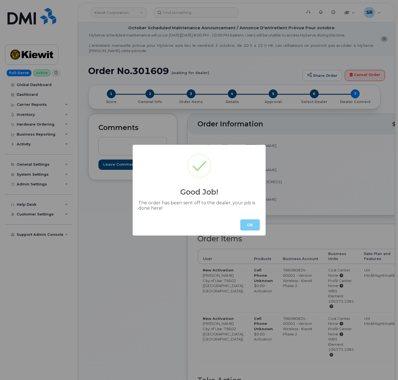
click at [248, 221] on button "OK" at bounding box center [250, 224] width 19 height 11
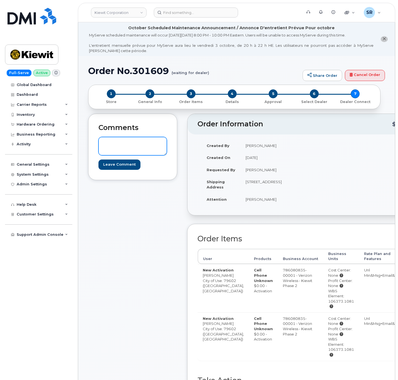
click at [153, 139] on textarea at bounding box center [133, 146] width 69 height 18
click at [142, 151] on textarea at bounding box center [133, 146] width 69 height 18
paste textarea "1st IMEI:867138051004570 ICCID: 89148000011144748231"
click at [155, 155] on textarea "First Device: 1st IMEI:867138051004570 ICCID: 89148000011144748231 Second Devic…" at bounding box center [133, 146] width 69 height 18
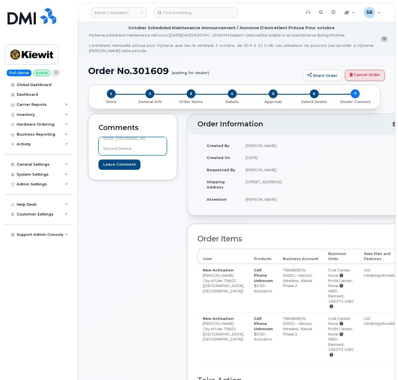
paste textarea "IMEI: 867138051026268 ICCID: 89148000011144748553"
type textarea "First Device: 1st IMEI:867138051004570 ICCID: 89148000011144748231 Second Devic…"
click at [122, 167] on input "Leave Comment" at bounding box center [120, 165] width 42 height 10
type input "Create Event"
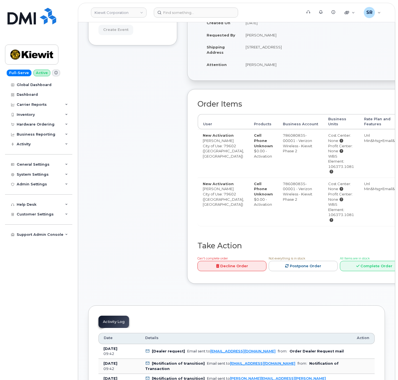
scroll to position [152, 0]
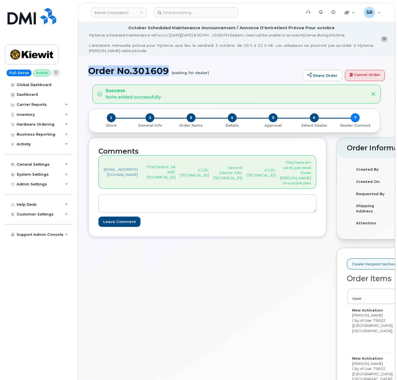
drag, startPoint x: 168, startPoint y: 69, endPoint x: 88, endPoint y: 73, distance: 80.3
click at [88, 73] on h1 "Order No.301609 (waiting for dealer)" at bounding box center [194, 71] width 212 height 10
copy h1 "Order No.301609"
click at [38, 121] on div "Hardware Ordering" at bounding box center [38, 124] width 67 height 10
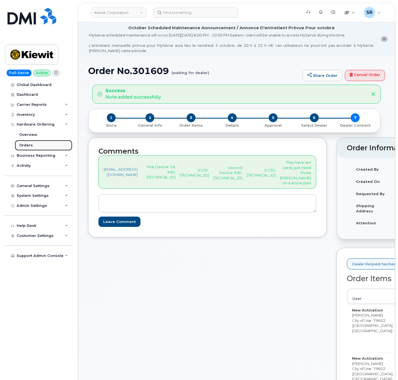
click at [40, 145] on link "Orders" at bounding box center [44, 145] width 58 height 11
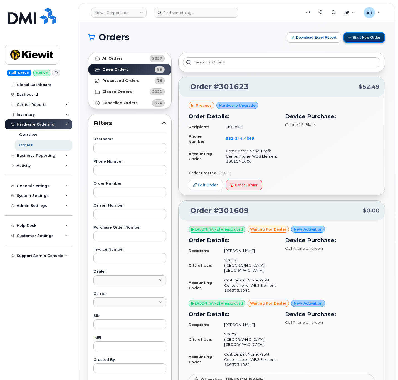
click at [374, 35] on button "Start New Order" at bounding box center [364, 37] width 41 height 10
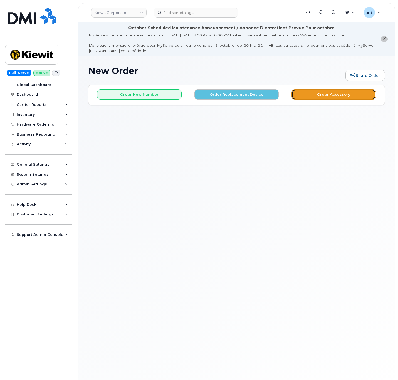
click at [348, 93] on button "Order Accessory" at bounding box center [334, 94] width 85 height 10
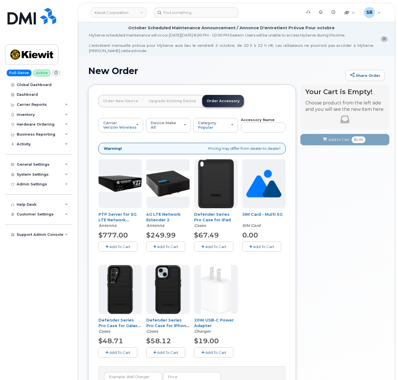
scroll to position [42, 0]
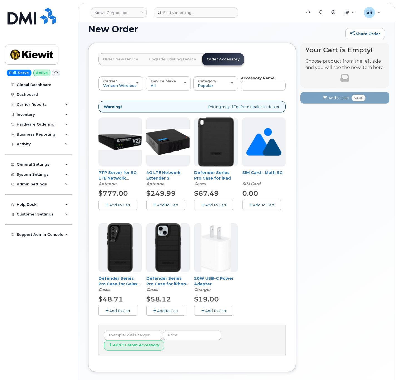
click at [265, 205] on span "Add To Cart" at bounding box center [263, 205] width 21 height 4
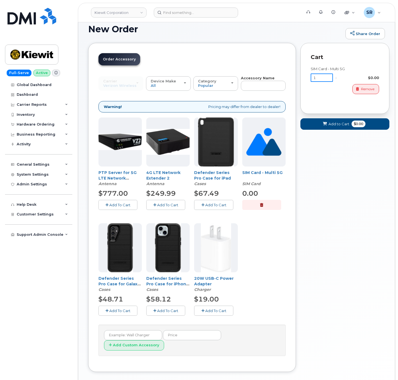
click at [324, 79] on input "1" at bounding box center [322, 78] width 22 height 8
type input "15"
click at [336, 99] on div "SIM Card - Multi 5G 15 x $0.00 Remove" at bounding box center [345, 82] width 69 height 42
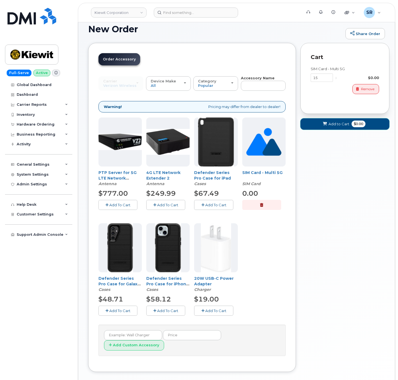
click at [336, 126] on span "Add to Cart" at bounding box center [339, 123] width 21 height 5
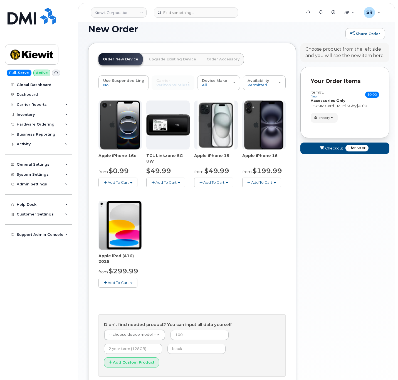
click at [230, 63] on link "Order Accessory" at bounding box center [223, 59] width 42 height 12
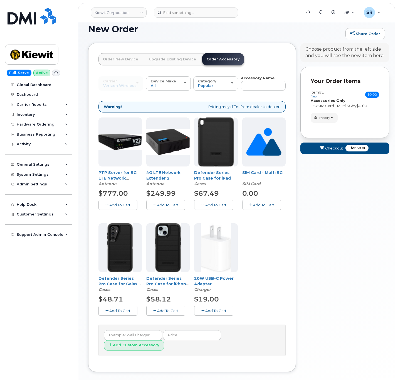
click at [123, 85] on div "Carrier Verizon Wireless T-Mobile AT&T Wireless Verizon Wireless T-Mobile AT&T …" at bounding box center [121, 83] width 45 height 14
click at [338, 145] on button "Checkout 1 for $0.00" at bounding box center [345, 148] width 89 height 11
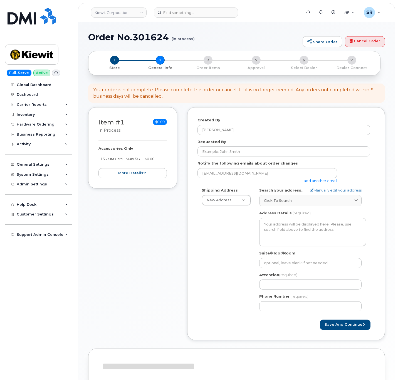
select select
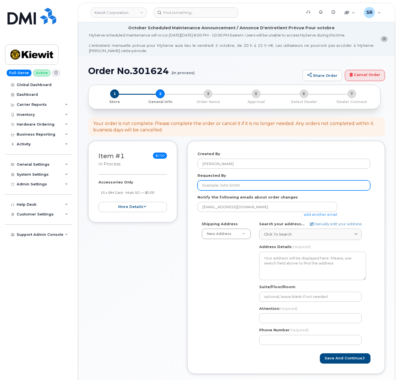
click at [247, 185] on input "Requested By" at bounding box center [284, 185] width 173 height 10
paste input "[PERSON_NAME]"
type input "[PERSON_NAME]"
click at [310, 212] on link "add another email" at bounding box center [320, 214] width 33 height 4
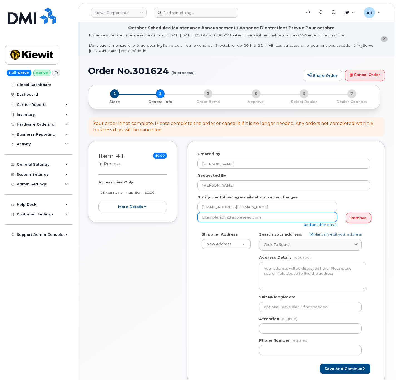
click at [283, 216] on input "email" at bounding box center [268, 217] width 140 height 10
paste input "[PERSON_NAME]"
type input "R"
click at [255, 217] on input "email" at bounding box center [268, 217] width 140 height 10
paste input "[PERSON_NAME][EMAIL_ADDRESS][PERSON_NAME][PERSON_NAME][DOMAIN_NAME]"
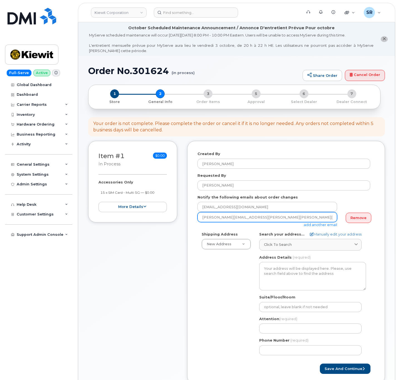
type input "[PERSON_NAME][EMAIL_ADDRESS][PERSON_NAME][PERSON_NAME][DOMAIN_NAME]"
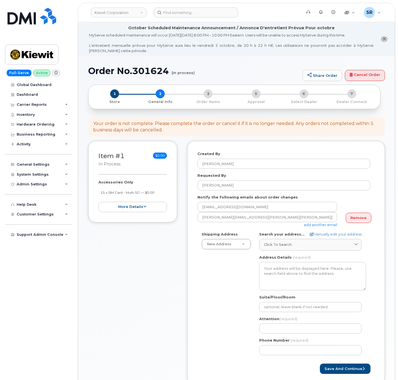
click at [221, 289] on div "Shipping Address New Address New Address [STREET_ADDRESS][GEOGRAPHIC_DATA][PERS…" at bounding box center [284, 296] width 173 height 128
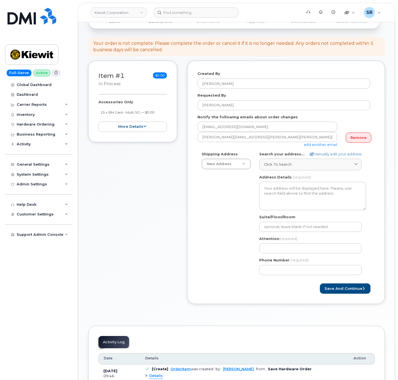
scroll to position [84, 0]
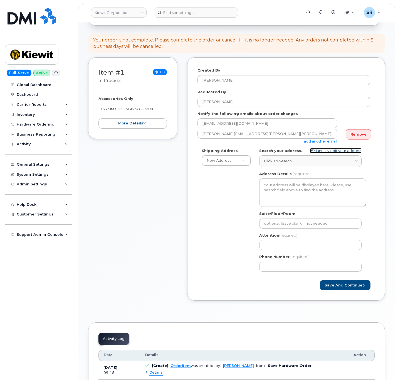
click at [338, 151] on link "Manually edit your address" at bounding box center [336, 150] width 52 height 5
select select
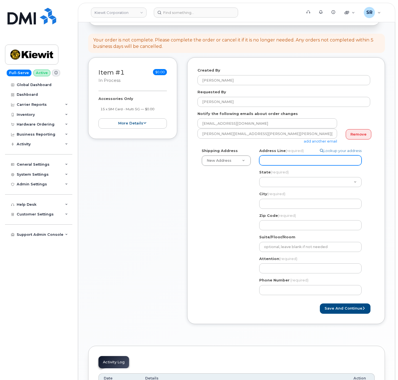
click at [272, 157] on input "Address Line (required)" at bounding box center [311, 160] width 102 height 10
paste input "118 Caddo Dr"
select select
type input "118 Caddo Dr"
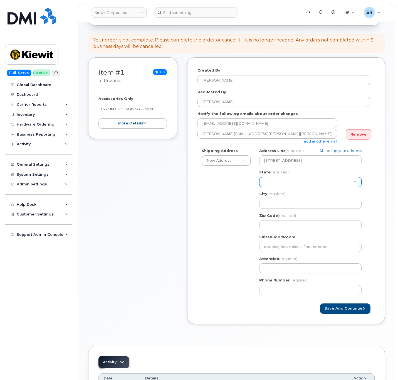
click at [280, 185] on select "Alabama Alaska American Samoa Arizona Arkansas California Colorado Connecticut …" at bounding box center [311, 182] width 102 height 10
select select "TX"
click at [260, 177] on select "Alabama Alaska American Samoa Arizona Arkansas California Colorado Connecticut …" at bounding box center [311, 182] width 102 height 10
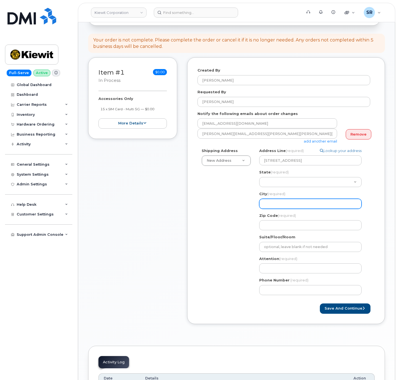
click at [298, 202] on input "City (required)" at bounding box center [311, 204] width 102 height 10
click at [272, 204] on input "City (required)" at bounding box center [311, 204] width 102 height 10
paste input "Abilene"
select select
type input "Abilene"
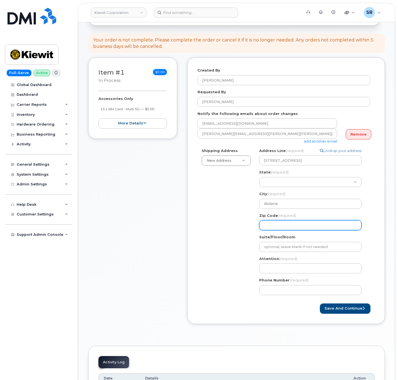
click at [280, 229] on input "Zip Code (required)" at bounding box center [311, 225] width 102 height 10
select select
type input "7"
select select
type input "79"
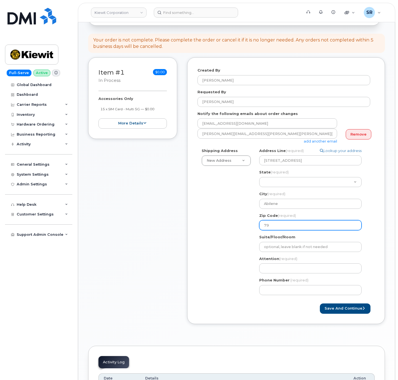
select select
type input "796"
select select
type input "7960"
select select
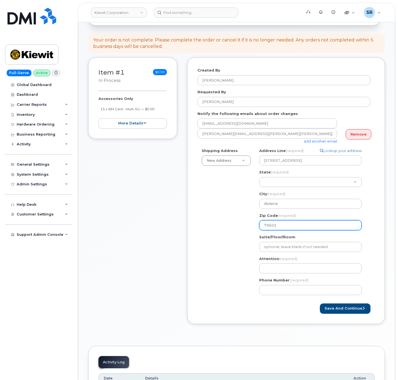
type input "79602"
click at [250, 234] on div "Shipping Address New Address New Address 2306 foreman rd 6747 Old Us highway 27…" at bounding box center [284, 223] width 173 height 151
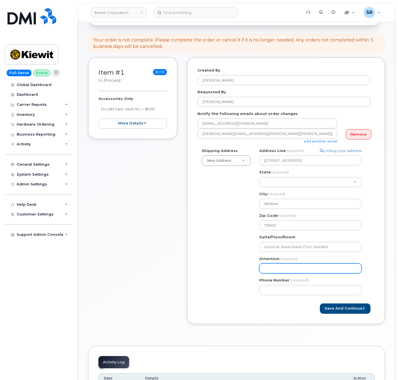
click at [303, 271] on input "Attention (required)" at bounding box center [311, 268] width 102 height 10
select select
type input "R"
select select
type input "Ri"
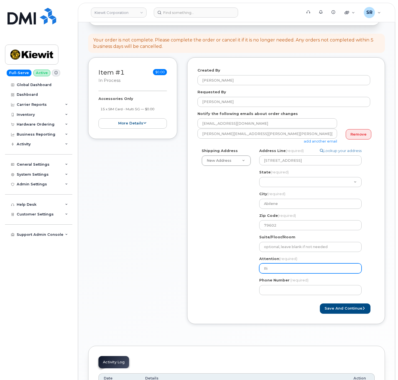
select select
type input "Ric"
select select
type input "Richa"
select select
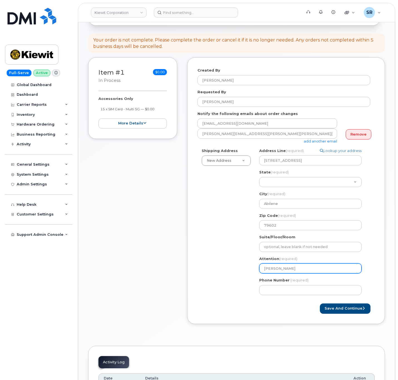
type input "Richar"
select select
type input "[PERSON_NAME]"
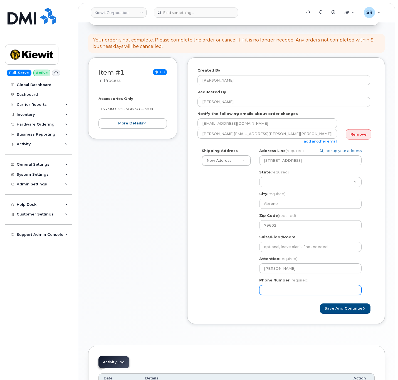
click at [320, 290] on input "Phone Number" at bounding box center [311, 290] width 102 height 10
paste input "3613850302"
select select
type input "3613850302"
click at [230, 292] on div "Shipping Address New Address New Address 2306 foreman rd 6747 Old Us highway 27…" at bounding box center [284, 223] width 173 height 151
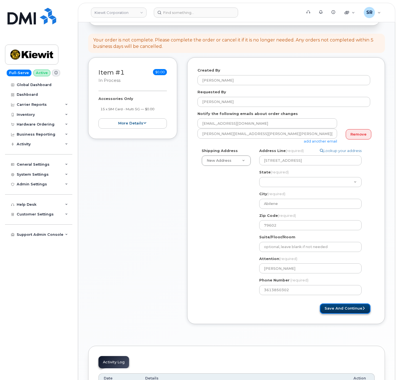
click at [340, 308] on button "Save and Continue" at bounding box center [345, 309] width 51 height 10
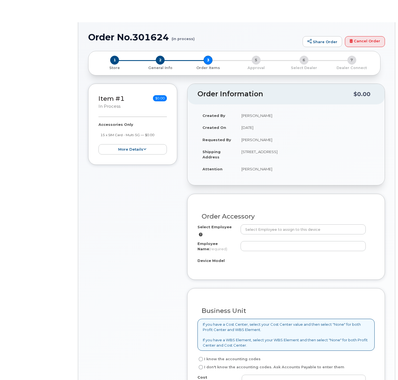
scroll to position [16, 0]
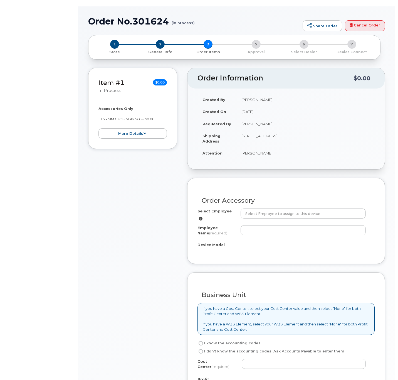
radio input "true"
select select
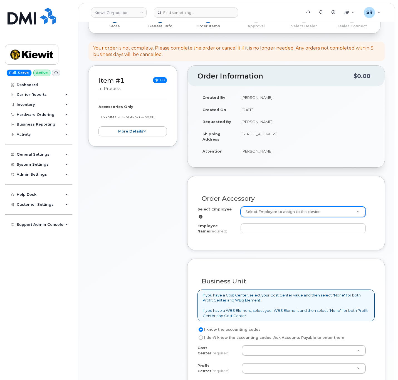
scroll to position [75, 0]
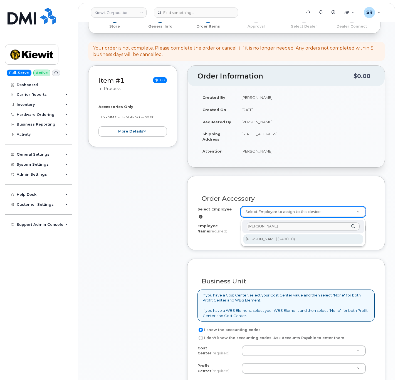
type input "[PERSON_NAME]"
type input "2150573"
type input "[PERSON_NAME]"
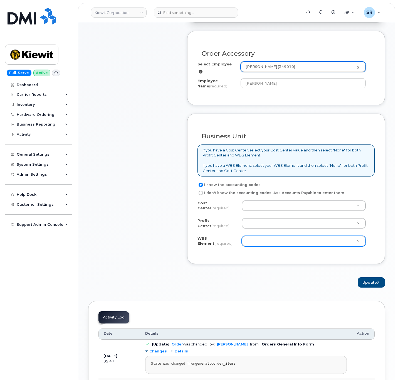
scroll to position [243, 0]
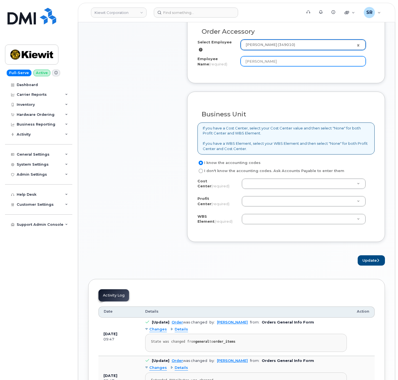
click at [288, 64] on input "[PERSON_NAME]" at bounding box center [303, 61] width 125 height 10
type input "[PERSON_NAME]"
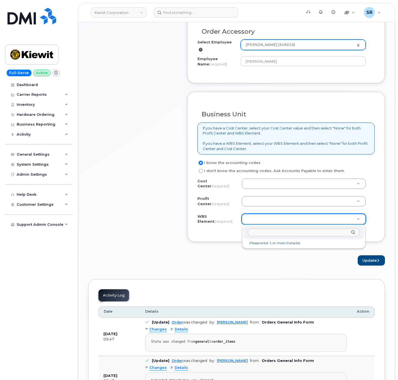
type input "3613850302"
drag, startPoint x: 268, startPoint y: 220, endPoint x: 267, endPoint y: 225, distance: 4.7
paste input "106373.1081"
type input "106373.1081"
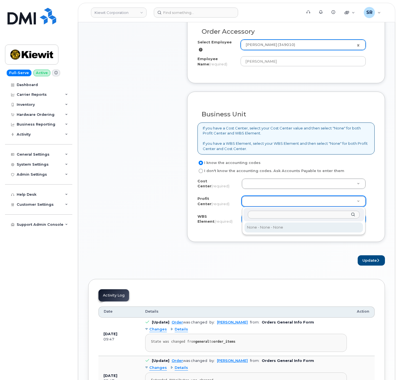
select select "None"
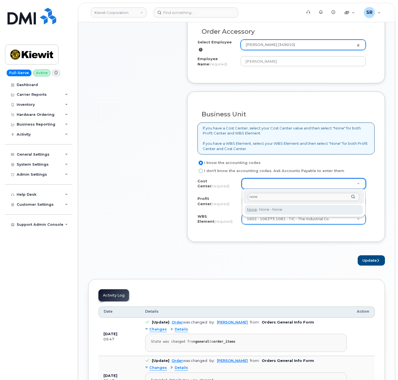
type input "none"
type input "None"
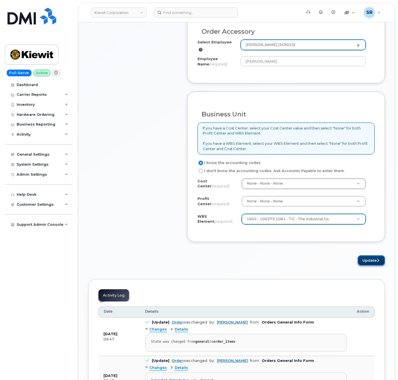
click at [375, 256] on button "Update" at bounding box center [371, 260] width 27 height 10
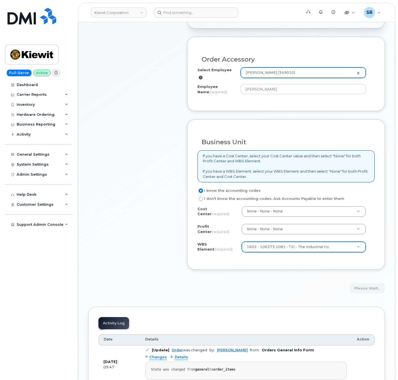
scroll to position [201, 0]
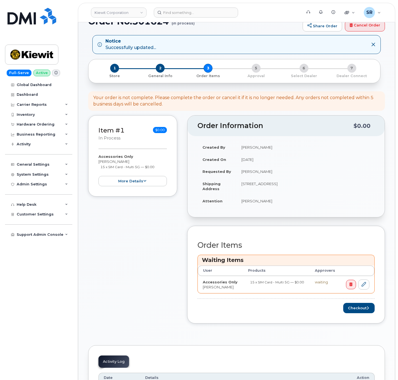
scroll to position [84, 0]
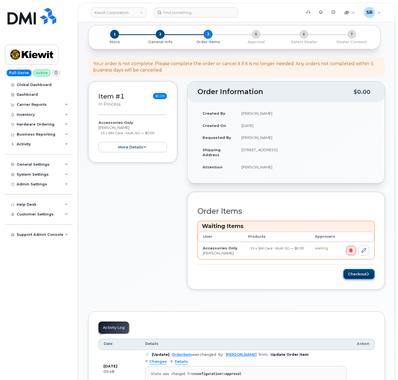
click at [364, 277] on button "Checkout" at bounding box center [359, 274] width 31 height 10
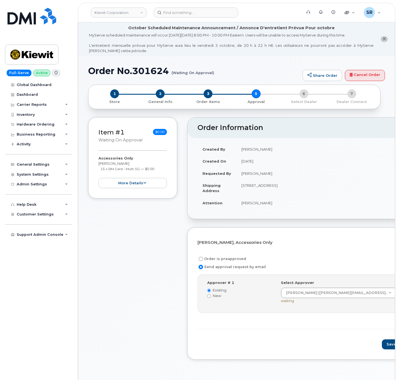
click at [220, 259] on label "Order is preapproved" at bounding box center [222, 259] width 49 height 7
click at [203, 259] on input "Order is preapproved" at bounding box center [201, 259] width 4 height 4
radio input "true"
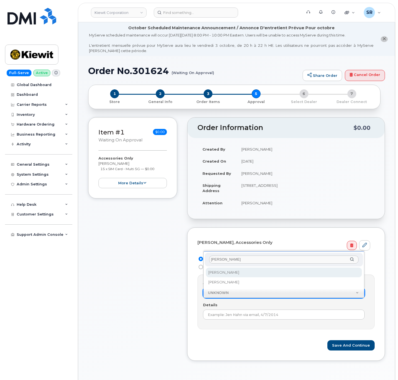
type input "[PERSON_NAME]"
select select "2148358"
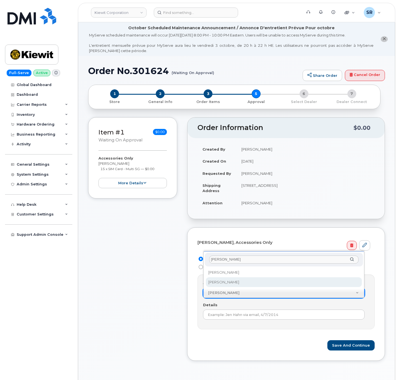
type input "[PERSON_NAME]"
select select "2150573"
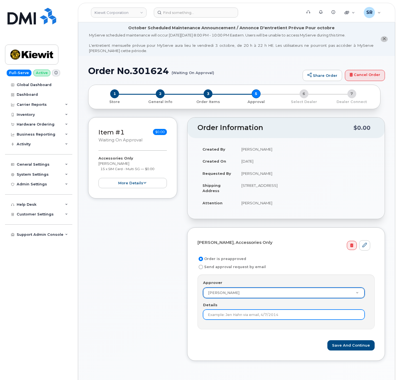
click at [246, 318] on input "Details" at bounding box center [284, 315] width 162 height 10
drag, startPoint x: 269, startPoint y: 318, endPoint x: 386, endPoint y: 320, distance: 117.0
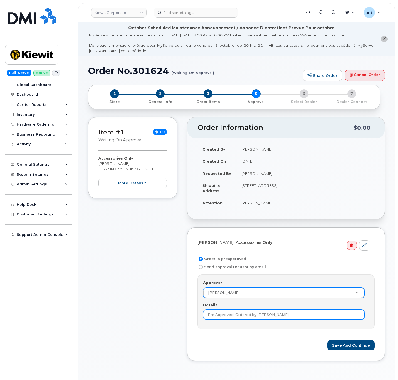
type input "Pre Approved, Ordered by [PERSON_NAME]"
click at [278, 339] on form "[PERSON_NAME], Accessories Only Order is preapproved Send approval request by e…" at bounding box center [286, 294] width 177 height 113
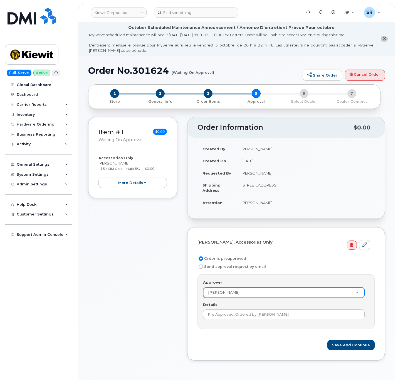
scroll to position [42, 0]
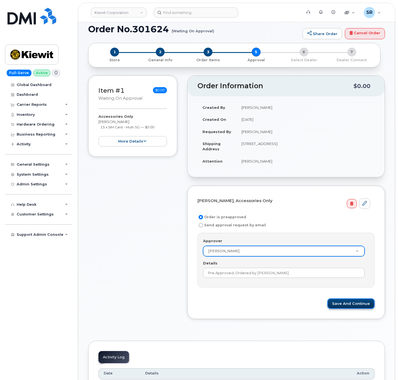
click at [346, 305] on button "Save and Continue" at bounding box center [351, 304] width 47 height 10
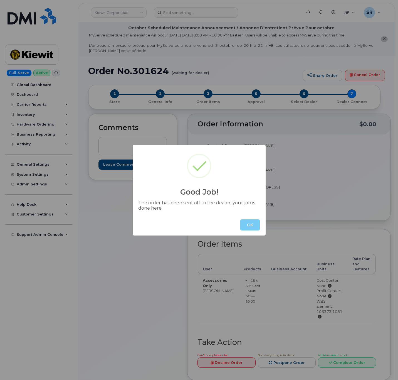
click at [252, 224] on button "OK" at bounding box center [250, 224] width 19 height 11
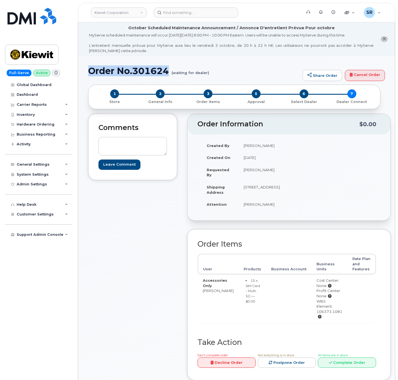
drag, startPoint x: 171, startPoint y: 68, endPoint x: 87, endPoint y: 72, distance: 83.6
copy h1 "Order No.301624"
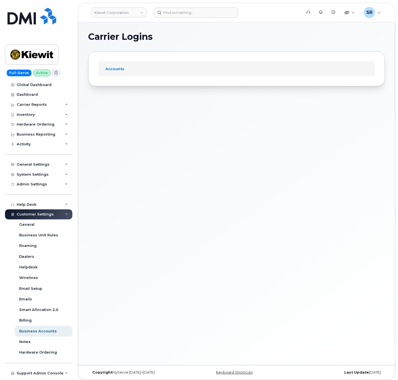
click at [175, 123] on div "Carrier Logins Accounts" at bounding box center [236, 193] width 317 height 343
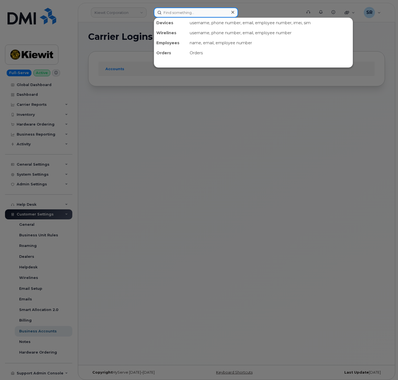
click at [181, 11] on input at bounding box center [196, 13] width 84 height 10
click at [94, 25] on div at bounding box center [199, 190] width 398 height 380
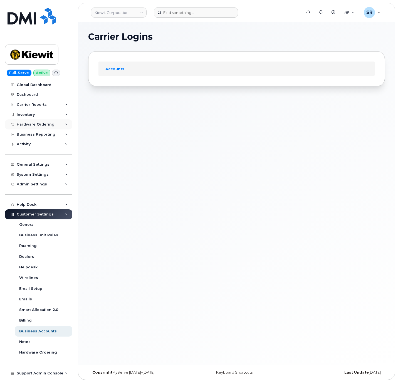
click at [35, 123] on div "Hardware Ordering" at bounding box center [36, 124] width 38 height 4
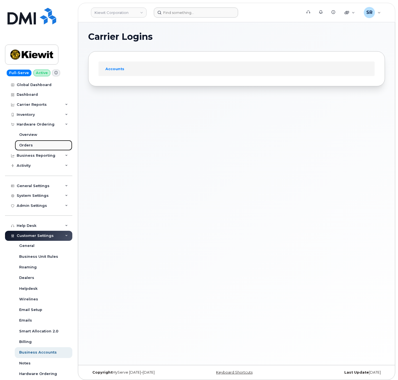
click at [33, 143] on link "Orders" at bounding box center [44, 145] width 58 height 11
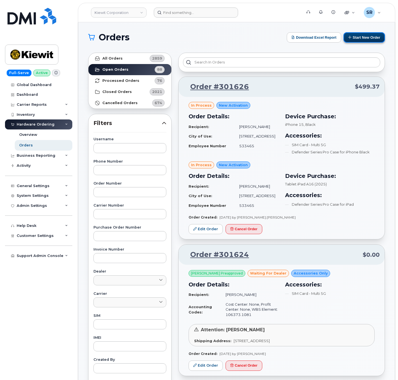
click at [360, 39] on button "Start New Order" at bounding box center [364, 37] width 41 height 10
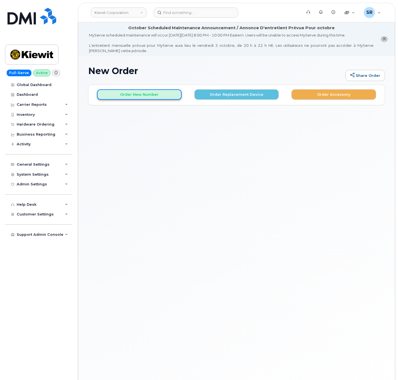
click at [164, 93] on button "Order New Number" at bounding box center [139, 94] width 85 height 10
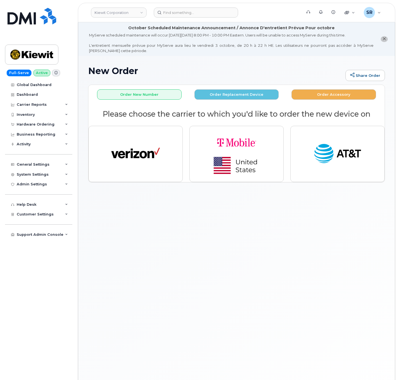
click at [210, 202] on div "New Order Share Order × Share This Order If you want to allow others to create …" at bounding box center [236, 227] width 317 height 343
click at [217, 210] on div "New Order Share Order × Share This Order If you want to allow others to create …" at bounding box center [236, 227] width 317 height 343
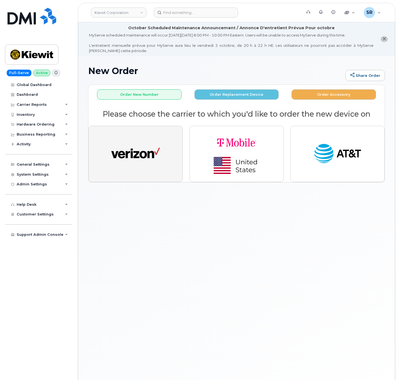
click at [154, 166] on img "button" at bounding box center [135, 153] width 49 height 25
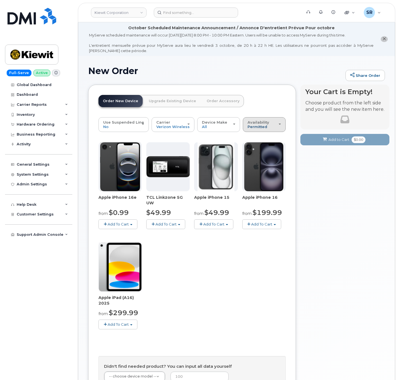
click at [253, 126] on span "Permitted" at bounding box center [258, 126] width 20 height 4
click at [252, 148] on label "All" at bounding box center [250, 146] width 12 height 7
click at [0, 0] on input "All" at bounding box center [0, 0] width 0 height 0
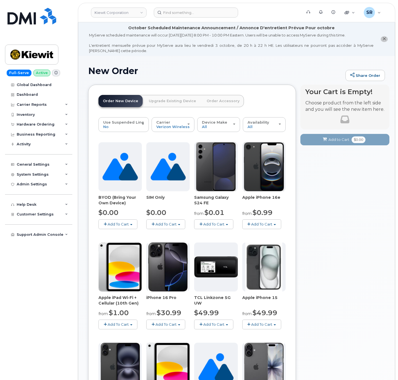
click at [126, 224] on span "Add To Cart" at bounding box center [118, 224] width 21 height 4
click at [126, 233] on link "$0.00 - Activation" at bounding box center [126, 234] width 53 height 7
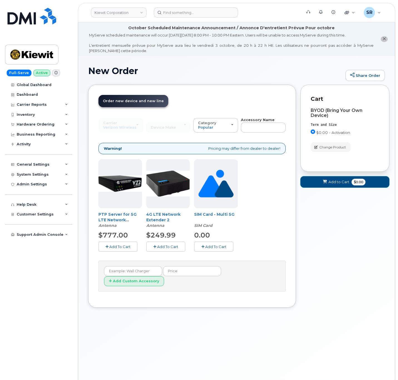
click at [327, 182] on icon at bounding box center [325, 182] width 4 height 4
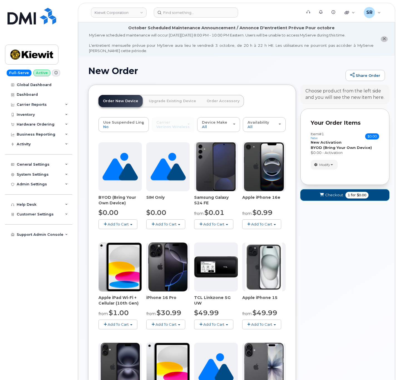
click at [350, 194] on span "for" at bounding box center [353, 195] width 7 height 5
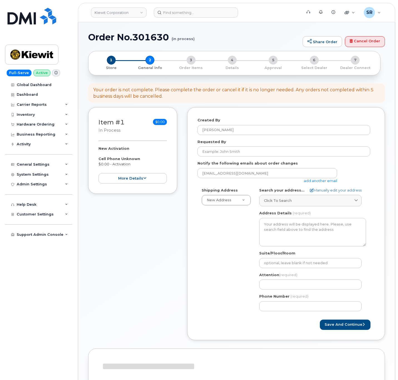
select select
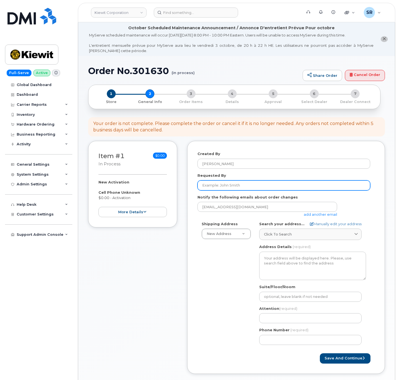
click at [246, 180] on input "Requested By" at bounding box center [284, 185] width 173 height 10
click at [248, 187] on input "Requested By" at bounding box center [284, 185] width 173 height 10
click at [192, 256] on div "Created By [PERSON_NAME] Requested By Notify the following emails about order c…" at bounding box center [286, 257] width 198 height 233
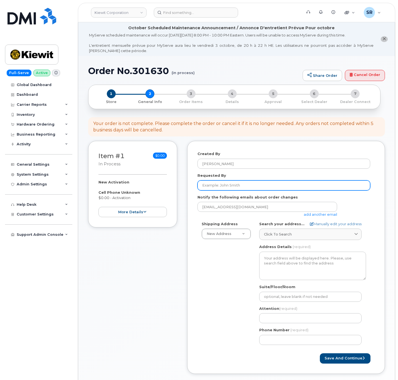
click at [234, 183] on input "Requested By" at bounding box center [284, 185] width 173 height 10
paste input "[PERSON_NAME]"
type input "[PERSON_NAME]"
click at [205, 277] on div "Shipping Address New Address New Address 2306 foreman rd 6747 Old Us highway 27…" at bounding box center [284, 285] width 173 height 128
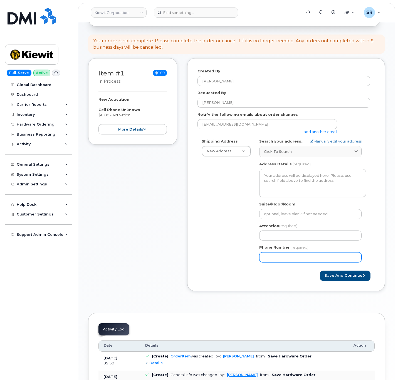
scroll to position [84, 0]
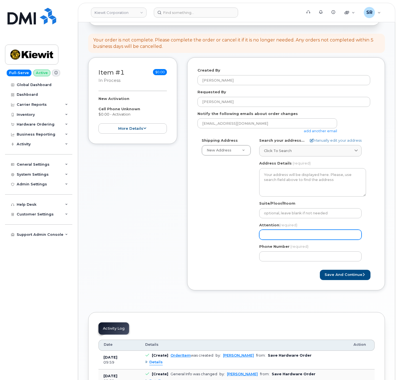
click at [283, 232] on input "Attention (required)" at bounding box center [311, 235] width 102 height 10
paste input "[PERSON_NAME]"
select select
type input "[PERSON_NAME]"
click at [229, 234] on div "Shipping Address New Address New Address 2306 foreman rd 6747 Old Us highway 27…" at bounding box center [284, 202] width 173 height 128
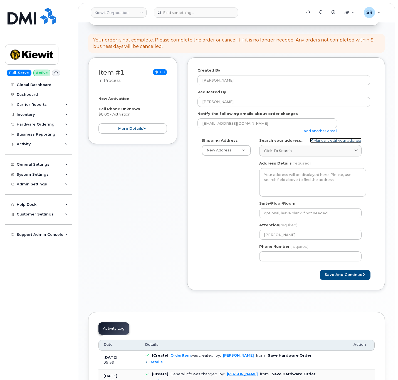
click at [326, 138] on link "Manually edit your address" at bounding box center [336, 140] width 52 height 5
select select
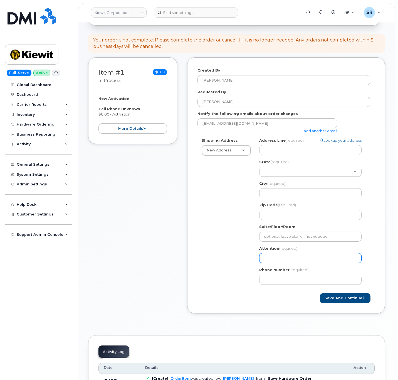
click at [284, 254] on input "Attention (required)" at bounding box center [311, 258] width 102 height 10
paste input "[PERSON_NAME]"
select select
type input "[PERSON_NAME]"
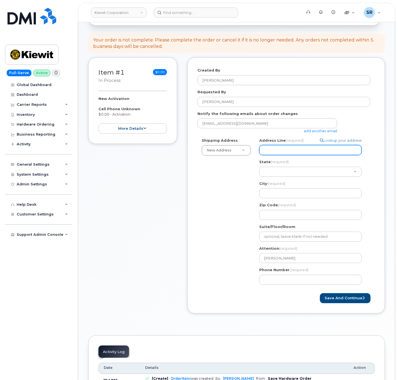
click at [285, 150] on input "Address Line (required)" at bounding box center [311, 150] width 102 height 10
click at [279, 154] on input "Address Line (required)" at bounding box center [311, 150] width 102 height 10
paste input "2306 foreman rd"
select select
type input "2306 foreman rd"
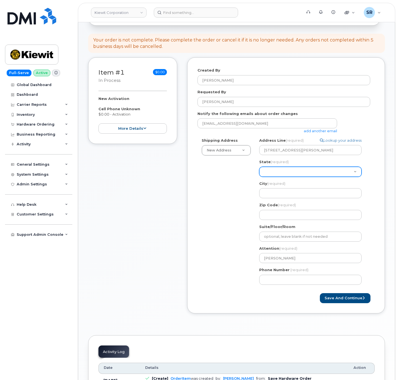
click at [282, 170] on select "Alabama Alaska American Samoa Arizona Arkansas California Colorado Connecticut …" at bounding box center [311, 172] width 102 height 10
select select "TX"
click at [260, 167] on select "Alabama Alaska American Samoa Arizona Arkansas California Colorado Connecticut …" at bounding box center [311, 172] width 102 height 10
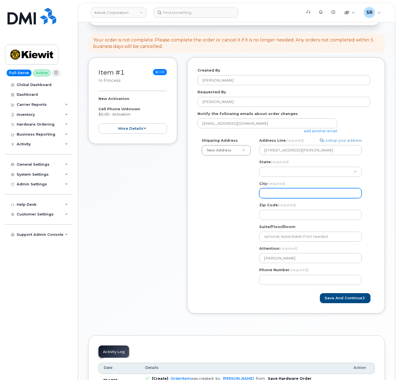
click at [283, 193] on input "City (required)" at bounding box center [311, 193] width 102 height 10
select select
type input "O"
select select
type input "Or"
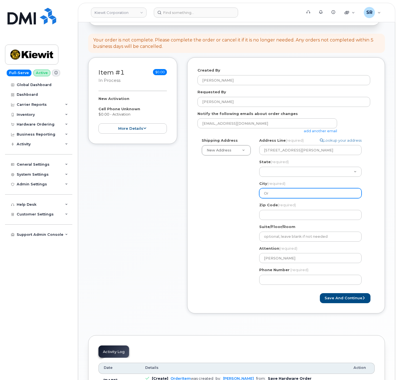
select select
type input "Ora"
select select
type input "Oran"
select select
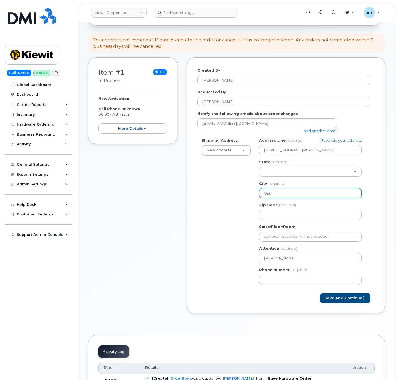
type input "Orang"
select select
type input "Orange"
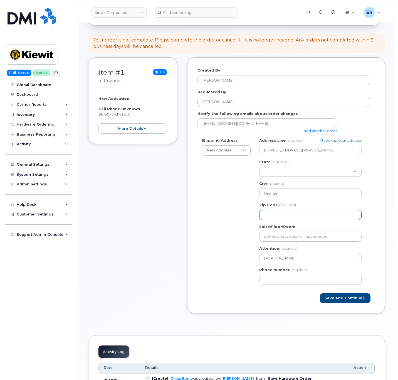
drag, startPoint x: 282, startPoint y: 212, endPoint x: 289, endPoint y: 209, distance: 7.5
click at [282, 212] on input "Zip Code (required)" at bounding box center [311, 215] width 102 height 10
click at [297, 218] on input "Zip Code (required)" at bounding box center [311, 215] width 102 height 10
paste input "77630"
select select
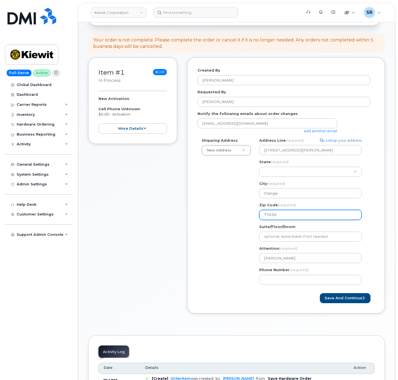
type input "77630"
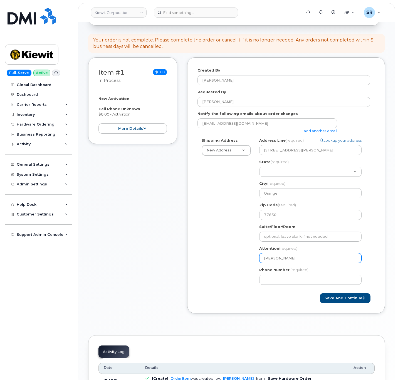
drag, startPoint x: 238, startPoint y: 252, endPoint x: 274, endPoint y: 263, distance: 38.5
click at [238, 252] on div "Shipping Address New Address New Address 2306 foreman rd 6747 Old Us highway 27…" at bounding box center [284, 213] width 173 height 151
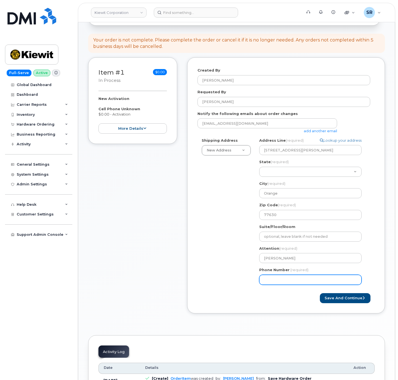
click at [288, 280] on input "Phone Number" at bounding box center [311, 280] width 102 height 10
click at [285, 280] on input "Phone Number" at bounding box center [311, 280] width 102 height 10
paste input "7857477935"
select select
type input "7857477935"
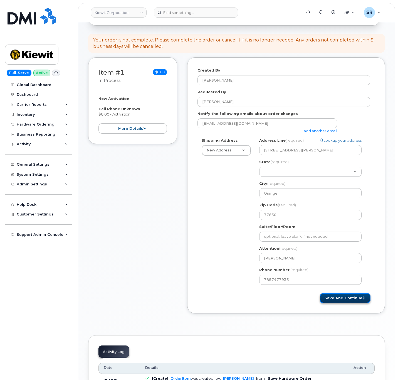
click at [351, 296] on button "Save and Continue" at bounding box center [345, 298] width 51 height 10
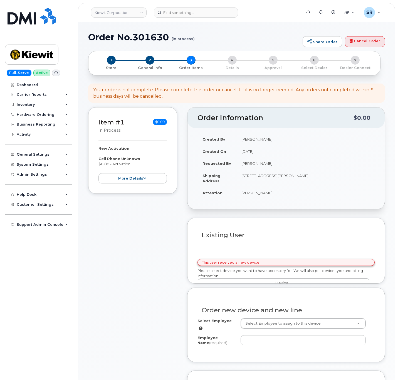
select select
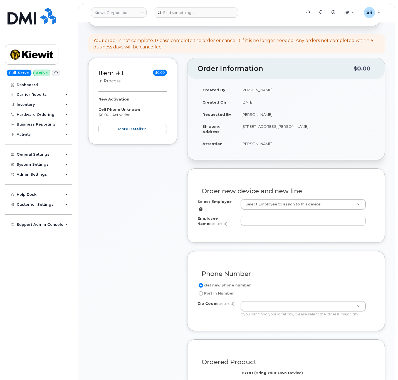
scroll to position [84, 0]
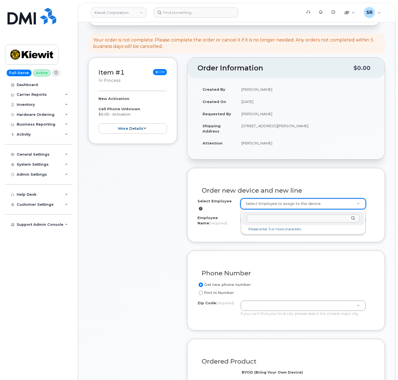
click at [296, 219] on input "text" at bounding box center [303, 218] width 113 height 8
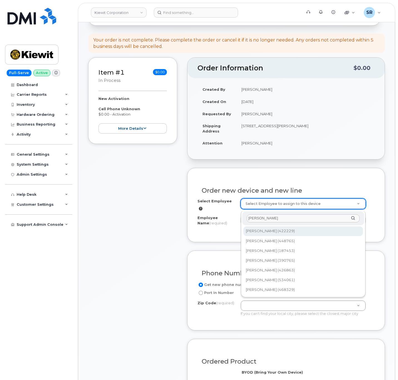
type input "[PERSON_NAME]"
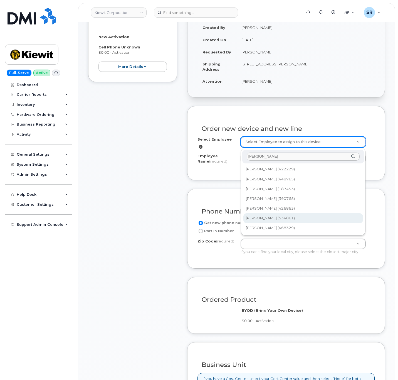
scroll to position [125, 0]
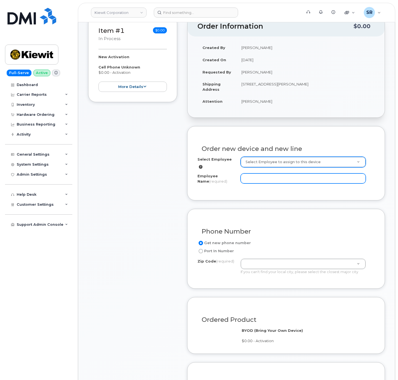
click at [294, 179] on input "Employee Name (required)" at bounding box center [303, 178] width 125 height 10
click at [268, 181] on input "Employee Name (required)" at bounding box center [303, 178] width 125 height 10
type input "[PERSON_NAME]"
drag, startPoint x: 287, startPoint y: 192, endPoint x: 285, endPoint y: 194, distance: 3.0
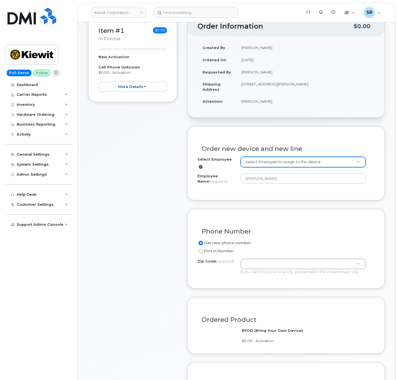
click at [287, 192] on div "Order new device and new line Select Employee Select Employee to assign to this…" at bounding box center [286, 163] width 198 height 75
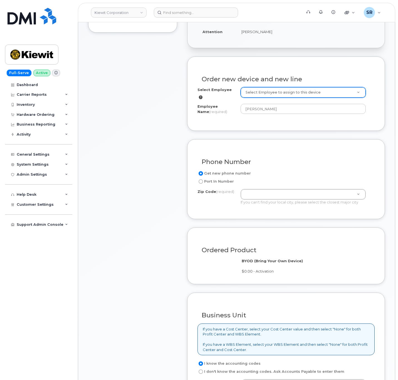
scroll to position [209, 0]
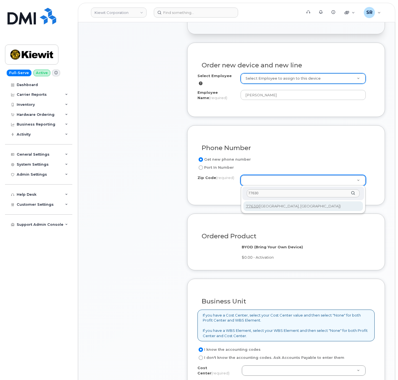
type input "77630"
type input "77630 ([GEOGRAPHIC_DATA], [GEOGRAPHIC_DATA])"
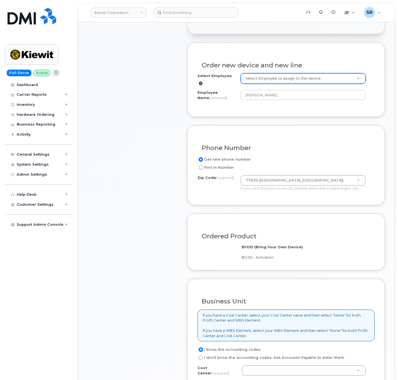
click at [140, 230] on div "Item #1 in process $0.00 New Activation Cell Phone Unknown $0.00 - Activation m…" at bounding box center [132, 192] width 89 height 520
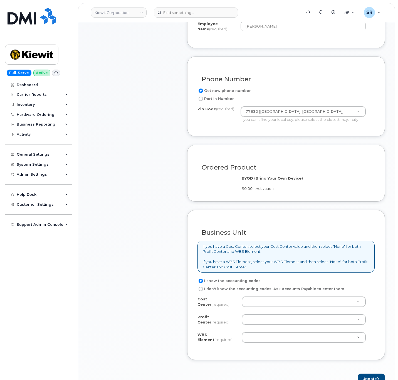
scroll to position [292, 0]
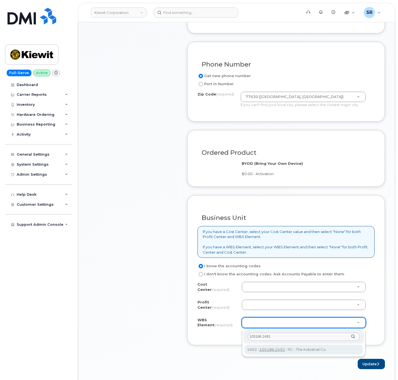
type input "105186.2491"
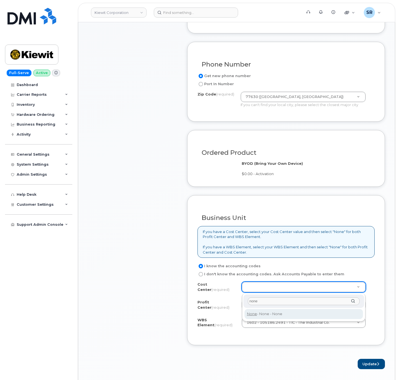
type input "none"
type input "None"
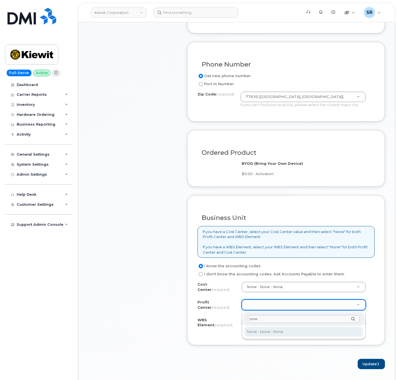
type input "none"
select select "None"
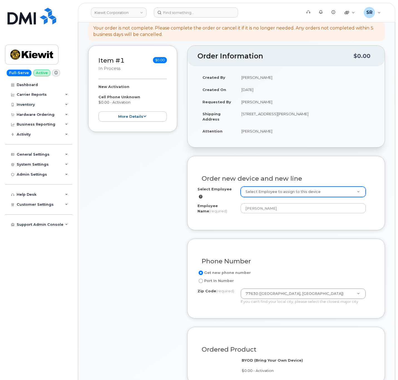
scroll to position [84, 0]
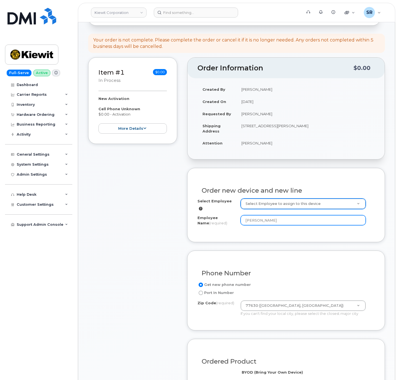
click at [293, 219] on input "[PERSON_NAME]" at bounding box center [303, 220] width 125 height 10
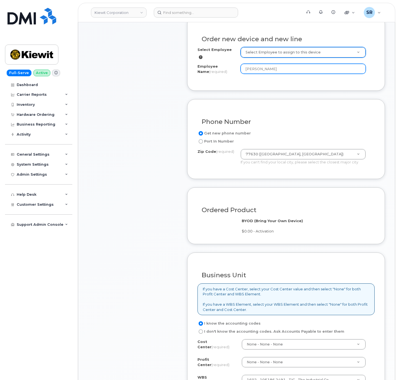
scroll to position [334, 0]
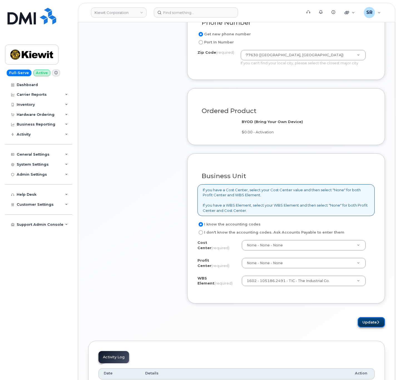
click at [365, 325] on button "Update" at bounding box center [371, 322] width 27 height 10
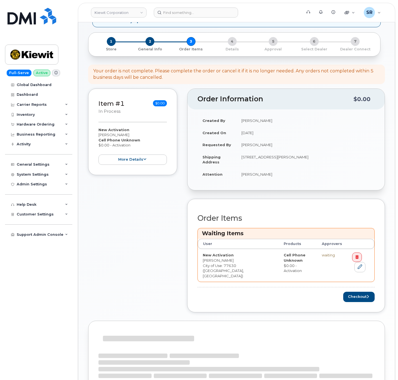
scroll to position [84, 0]
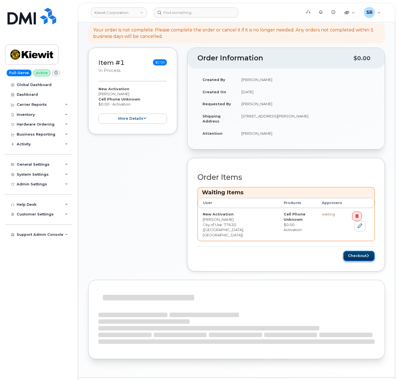
click at [362, 252] on button "Checkout" at bounding box center [359, 256] width 31 height 10
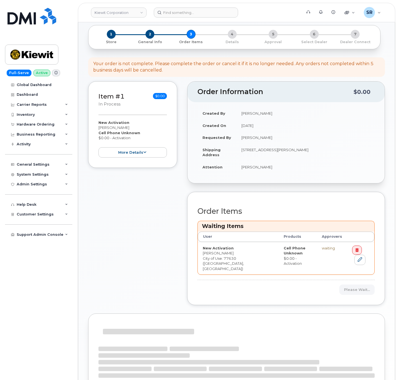
scroll to position [117, 0]
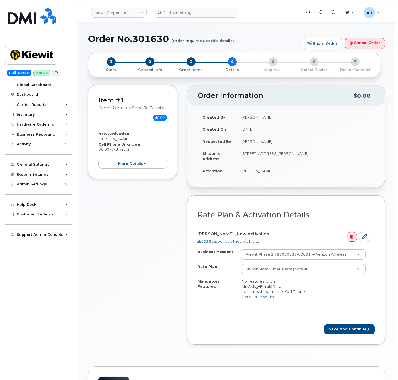
scroll to position [42, 0]
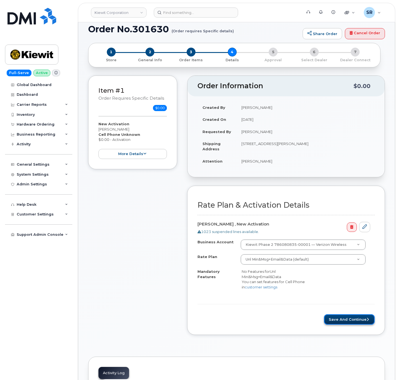
click at [351, 324] on button "Save and Continue" at bounding box center [349, 319] width 51 height 10
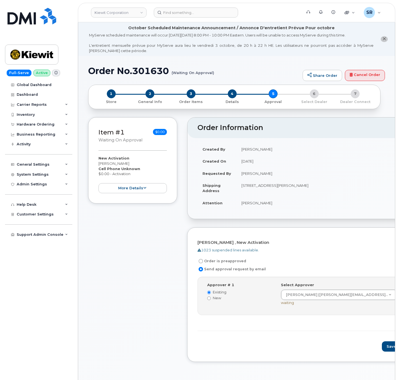
click at [228, 262] on label "Order is preapproved" at bounding box center [222, 261] width 49 height 7
click at [203, 262] on input "Order is preapproved" at bounding box center [201, 261] width 4 height 4
radio input "true"
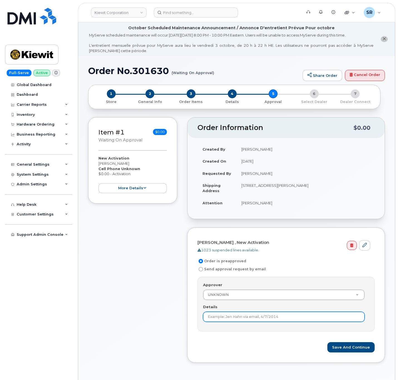
click at [268, 319] on input "Details" at bounding box center [284, 317] width 162 height 10
type input "Under $100 does not require approval according to KB"
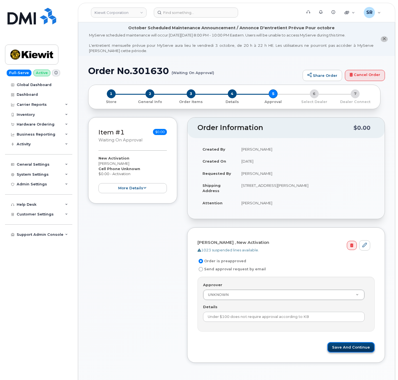
click at [352, 351] on button "Save and Continue" at bounding box center [351, 347] width 47 height 10
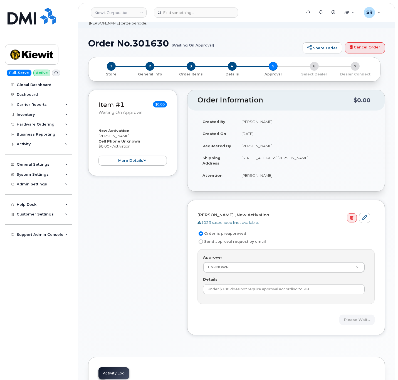
scroll to position [42, 0]
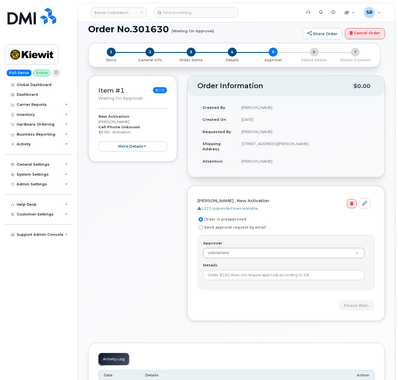
click at [234, 306] on div "Please wait..." at bounding box center [286, 305] width 177 height 10
drag, startPoint x: 234, startPoint y: 306, endPoint x: 378, endPoint y: 256, distance: 152.3
click at [236, 305] on div "Please wait..." at bounding box center [286, 305] width 177 height 10
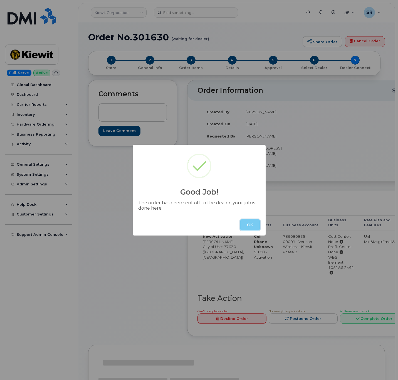
click at [252, 221] on button "OK" at bounding box center [250, 224] width 19 height 11
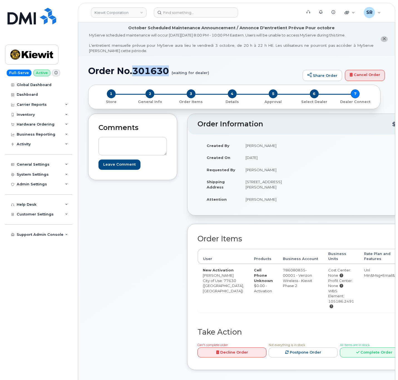
drag, startPoint x: 134, startPoint y: 71, endPoint x: 169, endPoint y: 73, distance: 34.9
click at [169, 73] on h1 "Order No.301630 (waiting for dealer)" at bounding box center [194, 71] width 212 height 10
click at [154, 221] on div "Comments Leave Comment" at bounding box center [132, 246] width 89 height 265
click at [315, 74] on link "Share Order" at bounding box center [323, 75] width 40 height 11
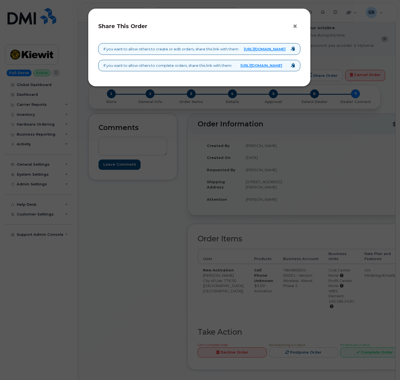
click at [294, 25] on button "×" at bounding box center [297, 26] width 8 height 8
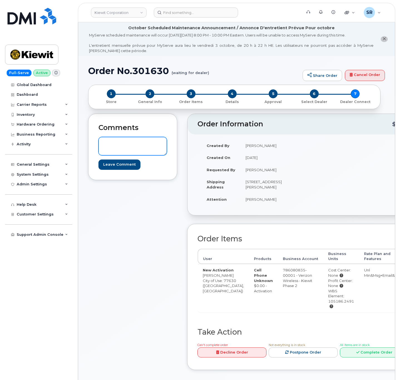
click at [131, 149] on textarea at bounding box center [133, 146] width 69 height 18
type textarea "Rushed delivery of new lien of service"
click at [119, 165] on input "Leave Comment" at bounding box center [120, 165] width 42 height 10
type input "Create Event"
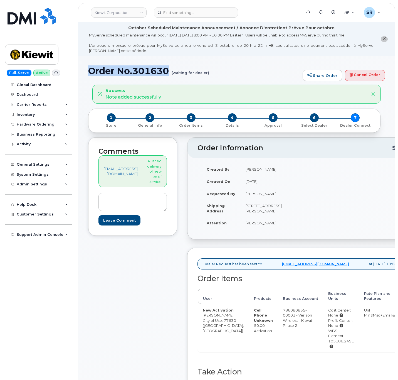
drag, startPoint x: 168, startPoint y: 69, endPoint x: 91, endPoint y: 74, distance: 77.8
click at [91, 74] on h1 "Order No.301630 (waiting for dealer)" at bounding box center [194, 71] width 212 height 10
copy h1 "Order No.301630"
